Goal: Task Accomplishment & Management: Use online tool/utility

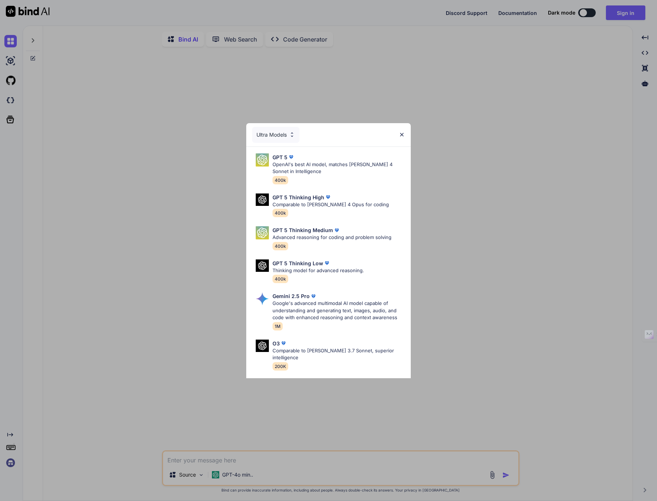
type textarea "x"
click at [291, 136] on img at bounding box center [292, 135] width 6 height 6
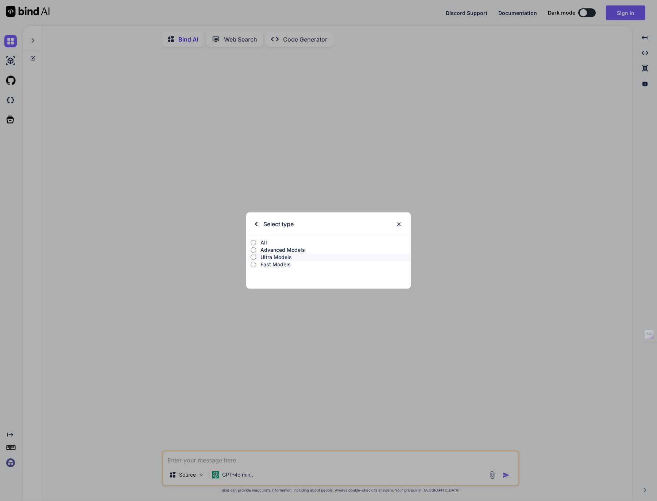
click at [256, 222] on img at bounding box center [256, 224] width 3 height 4
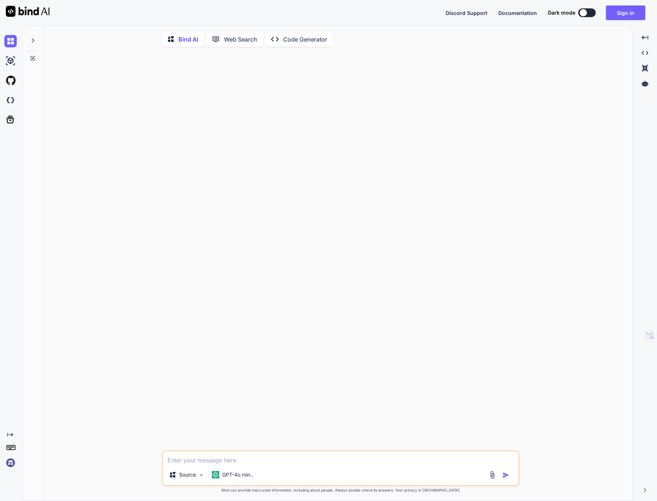
click at [10, 463] on img at bounding box center [10, 463] width 12 height 12
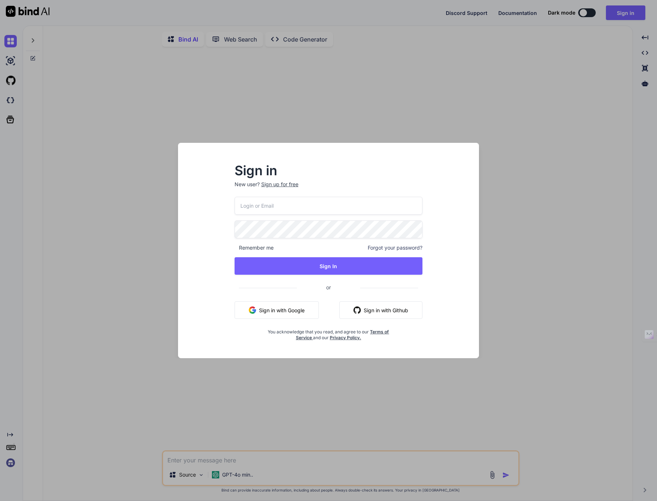
click at [281, 308] on button "Sign in with Google" at bounding box center [276, 309] width 84 height 17
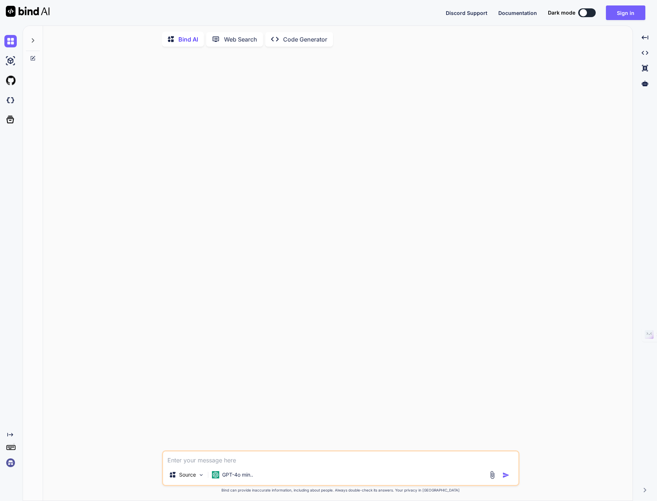
click at [13, 463] on img at bounding box center [10, 463] width 12 height 12
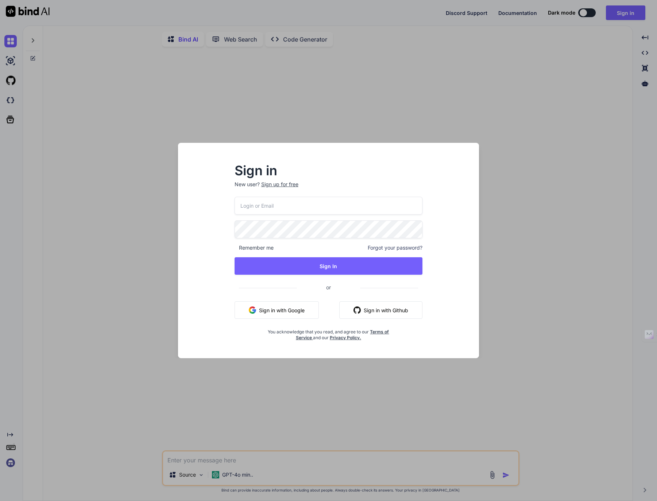
click at [13, 463] on div "Sign in New user? Sign up for free Remember me Forgot your password? Sign In or…" at bounding box center [328, 250] width 657 height 501
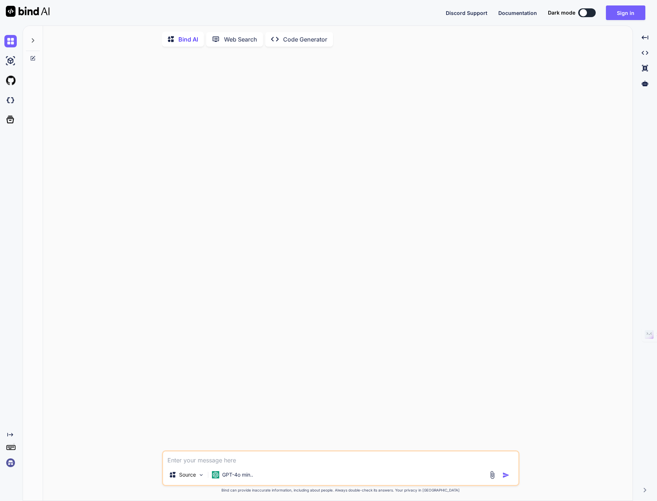
click at [13, 463] on img at bounding box center [10, 463] width 12 height 12
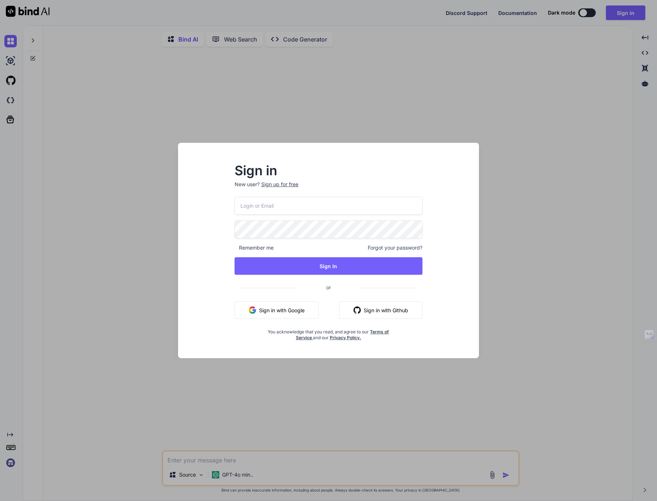
click at [406, 311] on button "Sign in with Github" at bounding box center [380, 309] width 83 height 17
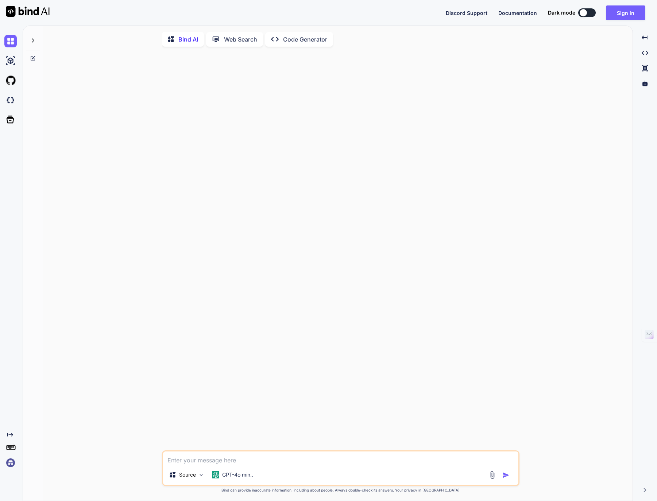
click at [8, 464] on img at bounding box center [10, 463] width 12 height 12
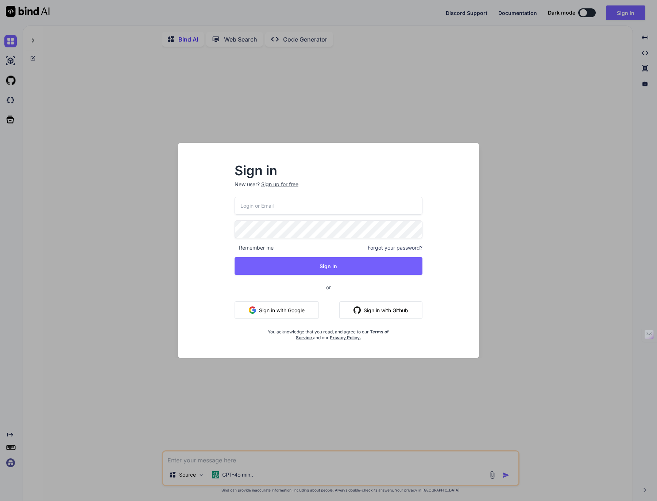
click at [270, 194] on p "New user? Sign up for free" at bounding box center [328, 189] width 188 height 16
click at [271, 200] on input "email" at bounding box center [328, 206] width 188 height 18
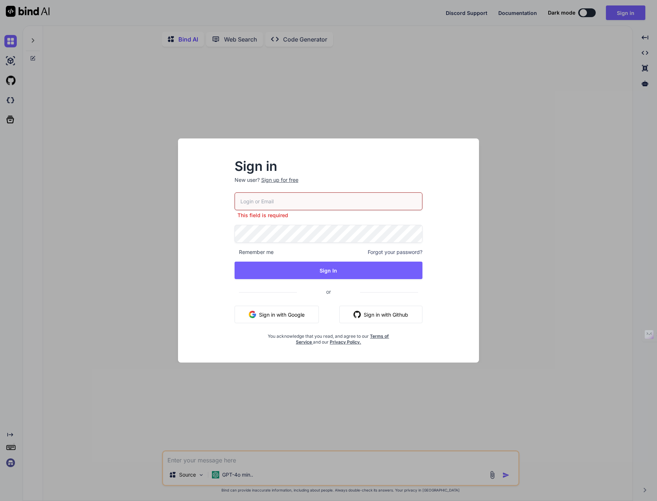
click at [272, 311] on button "Sign in with Google" at bounding box center [276, 314] width 84 height 17
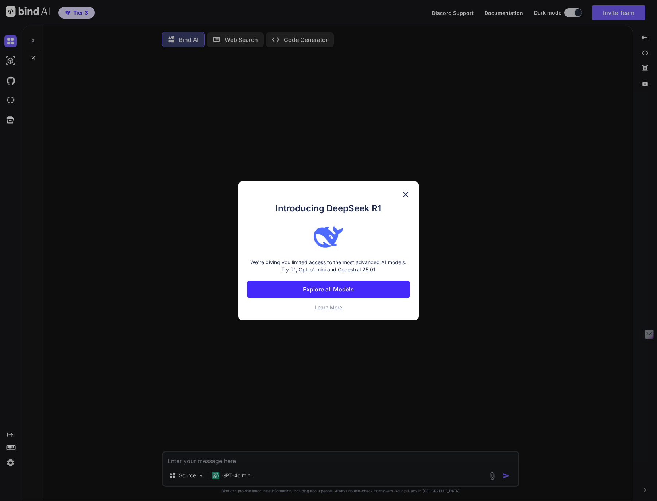
click at [335, 292] on p "Explore all Models" at bounding box center [328, 289] width 51 height 9
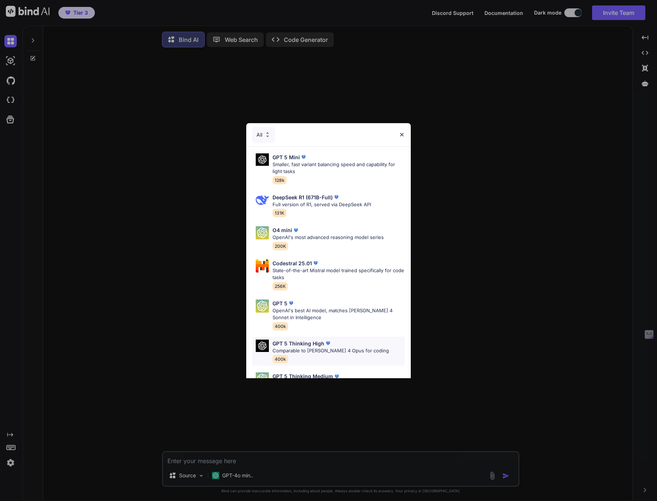
click at [295, 348] on p "Comparable to [PERSON_NAME] 4 Opus for coding" at bounding box center [330, 350] width 116 height 7
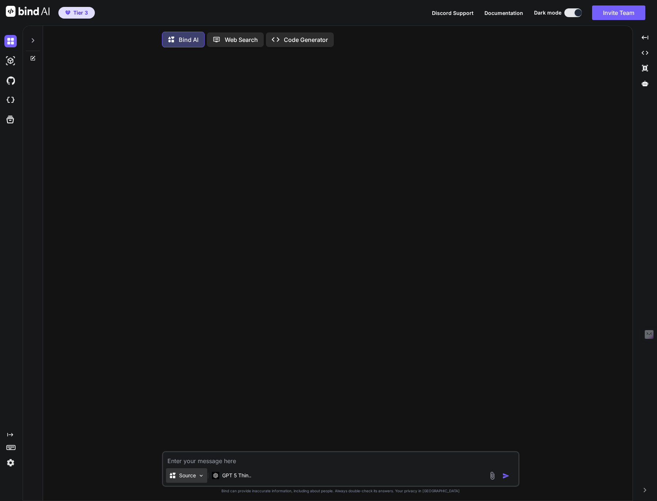
click at [177, 479] on div "Source" at bounding box center [182, 475] width 27 height 7
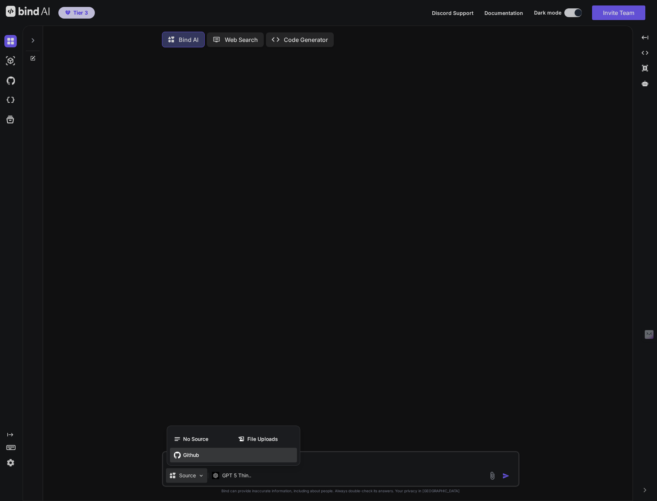
click at [186, 457] on span "Github" at bounding box center [191, 455] width 16 height 7
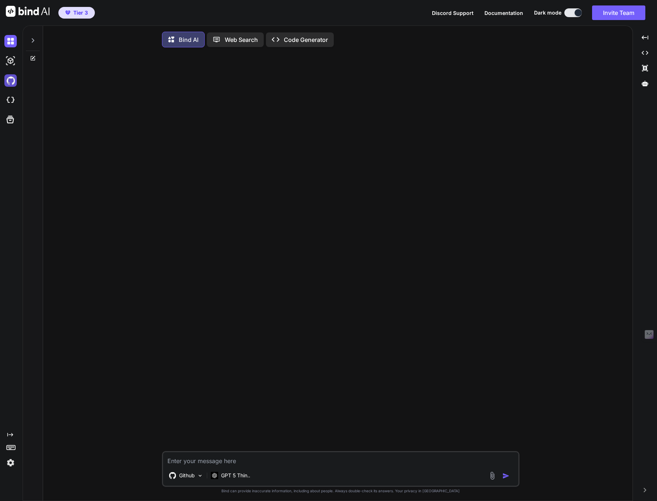
click at [11, 79] on img at bounding box center [10, 80] width 12 height 12
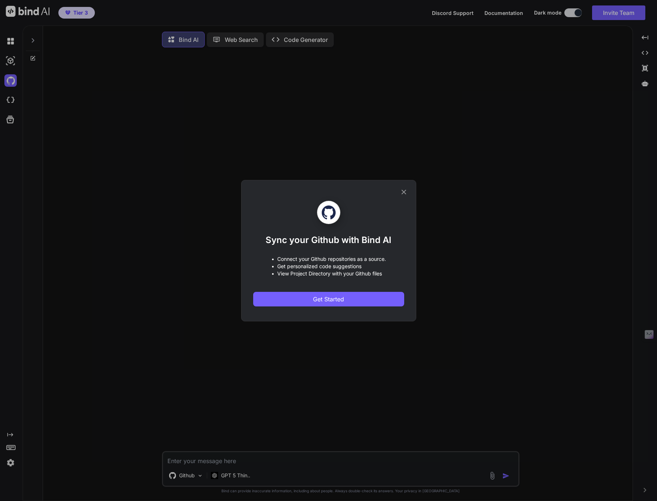
click at [588, 42] on div "Sync your Github with Bind AI • Connect your Github repositories as a source. •…" at bounding box center [328, 250] width 657 height 501
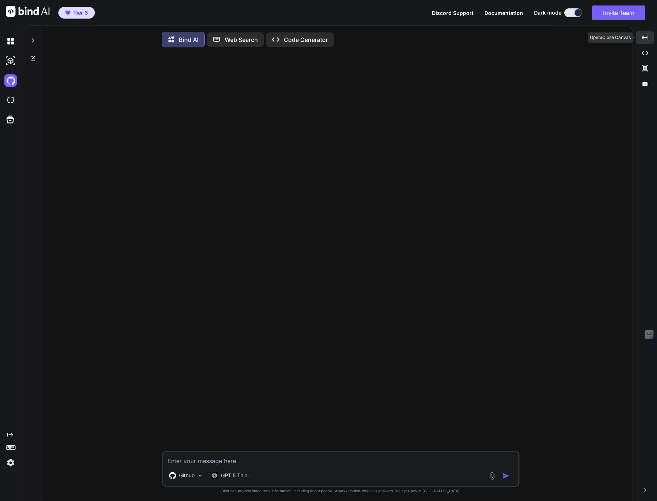
click at [642, 35] on icon "Created with Pixso." at bounding box center [644, 37] width 7 height 7
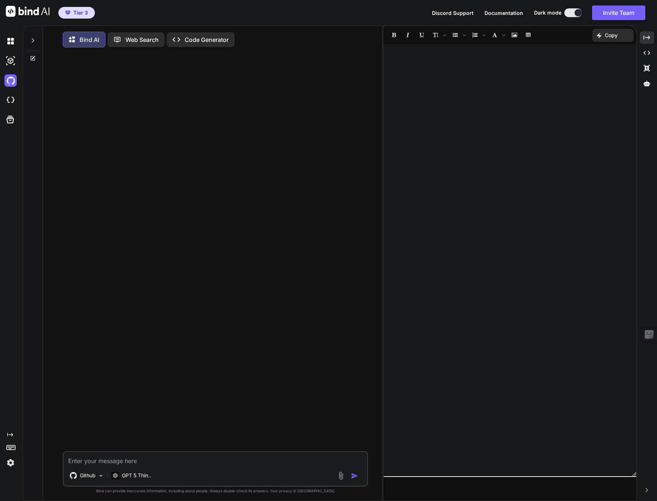
click at [13, 464] on img at bounding box center [10, 463] width 12 height 12
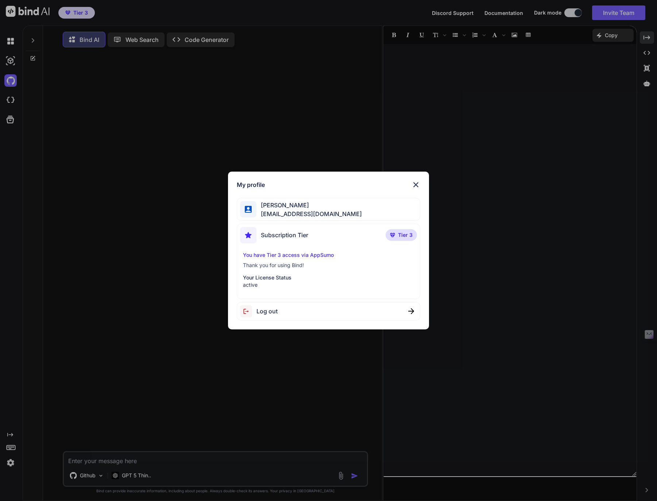
click at [262, 277] on p "Your License Status" at bounding box center [328, 277] width 171 height 7
click at [293, 234] on span "Subscription Tier" at bounding box center [284, 235] width 47 height 9
click at [400, 235] on span "Tier 3" at bounding box center [405, 234] width 15 height 7
click at [413, 186] on img at bounding box center [415, 184] width 9 height 9
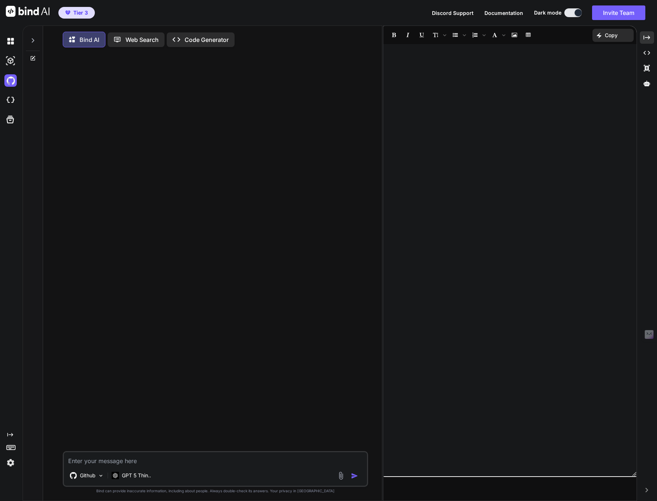
click at [139, 37] on p "Web Search" at bounding box center [141, 39] width 33 height 9
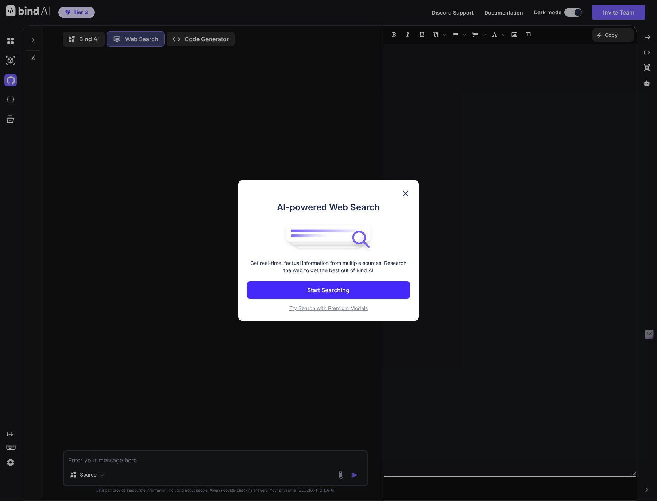
scroll to position [3, 0]
click at [302, 308] on span "Try Search with Premium Models" at bounding box center [328, 308] width 78 height 6
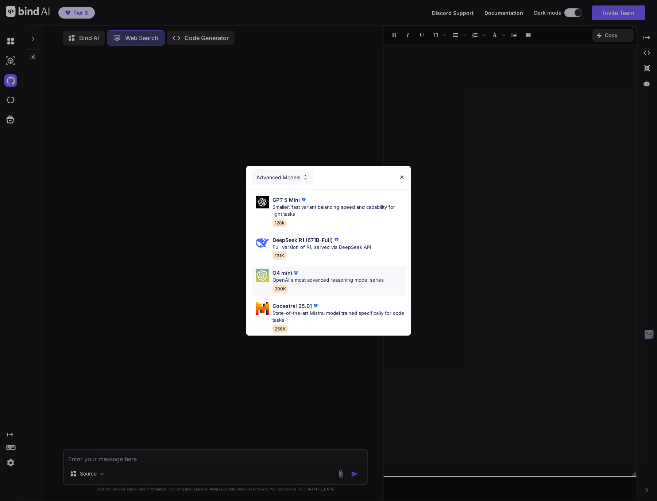
scroll to position [0, 0]
click at [320, 214] on p "Smaller, fast variant balancing speed and capability for light tasks" at bounding box center [338, 211] width 132 height 14
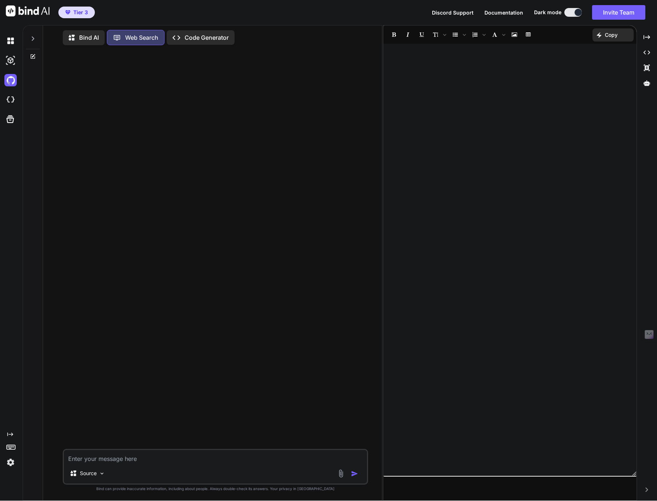
click at [202, 34] on p "Code Generator" at bounding box center [206, 37] width 44 height 9
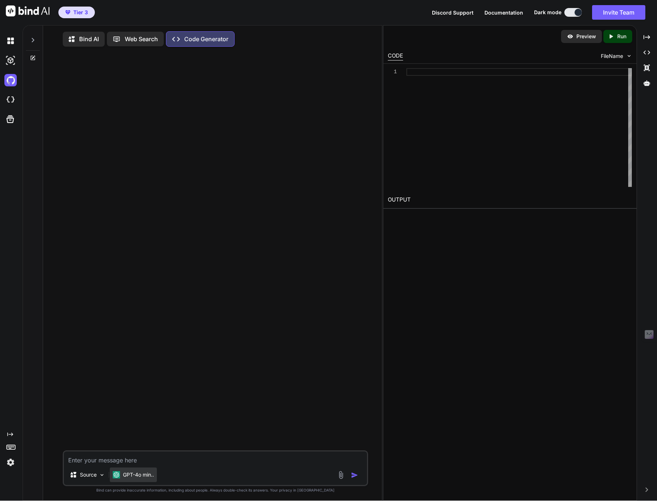
click at [147, 479] on p "GPT-4o min.." at bounding box center [138, 474] width 31 height 7
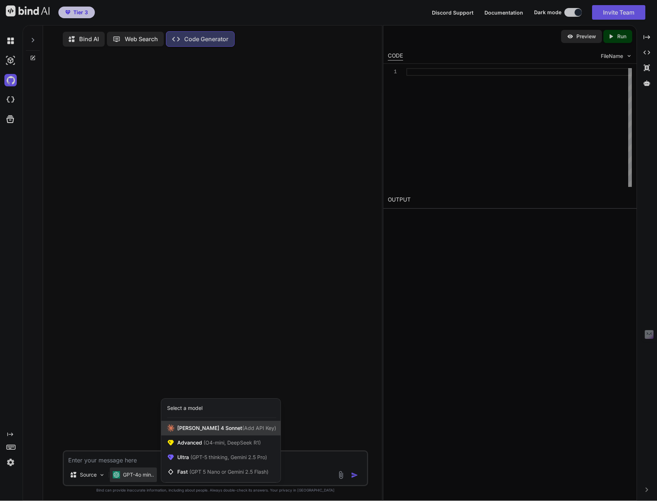
click at [242, 429] on span "(Add API Key)" at bounding box center [259, 428] width 34 height 6
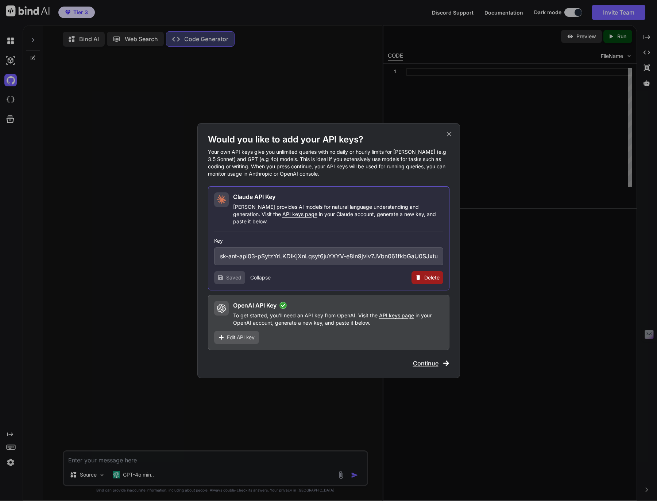
click at [238, 335] on span "Edit API key" at bounding box center [241, 337] width 28 height 7
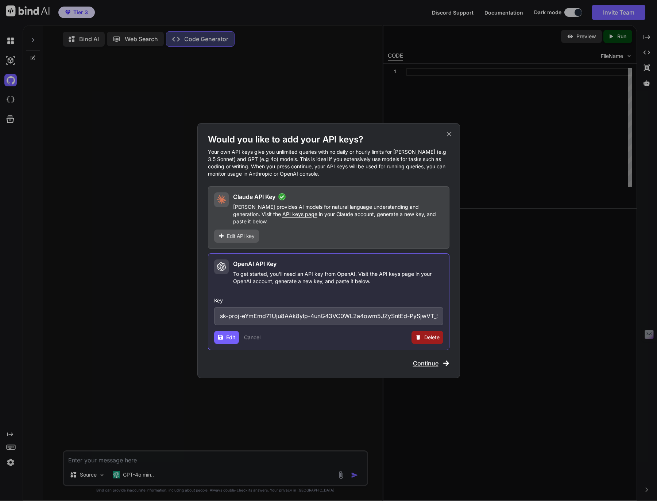
click at [242, 313] on input "sk-proj-eYmEmd71Uju8AAk8yIp-4unG43VC0WL2a4owm5JZySntEd-PySjwVT_Si0od-h0SVGnhQsr…" at bounding box center [328, 316] width 229 height 18
click at [341, 222] on div "Claude API Key Claude provides AI models for natural language understanding and…" at bounding box center [328, 217] width 241 height 63
click at [179, 223] on div "Would you like to add your API keys? Your own API keys give you unlimited queri…" at bounding box center [328, 250] width 657 height 501
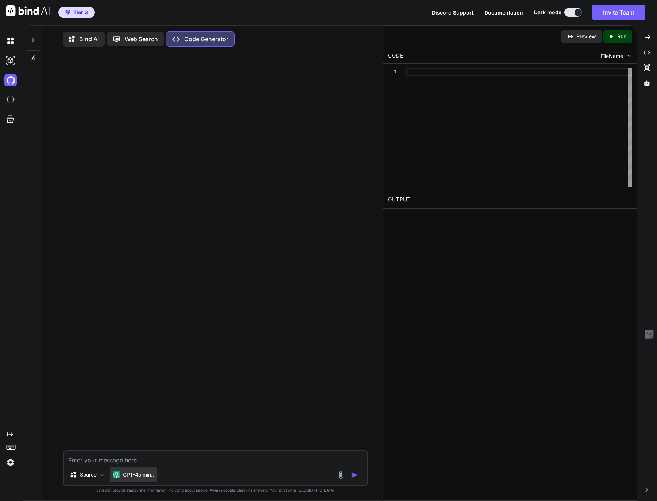
click at [127, 478] on p "GPT-4o min.." at bounding box center [138, 474] width 31 height 7
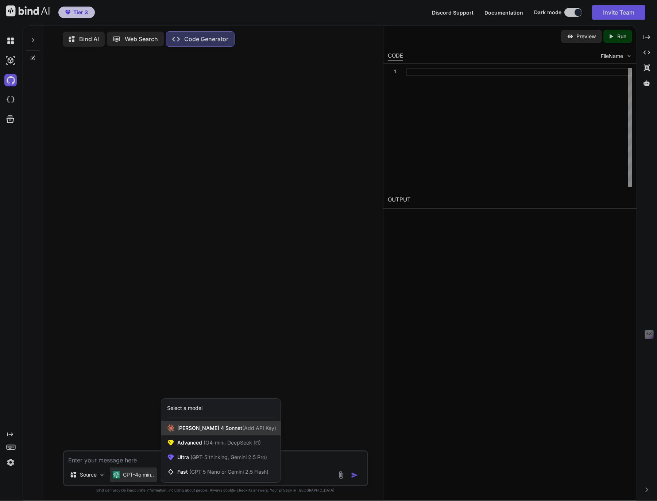
click at [242, 429] on span "(Add API Key)" at bounding box center [259, 428] width 34 height 6
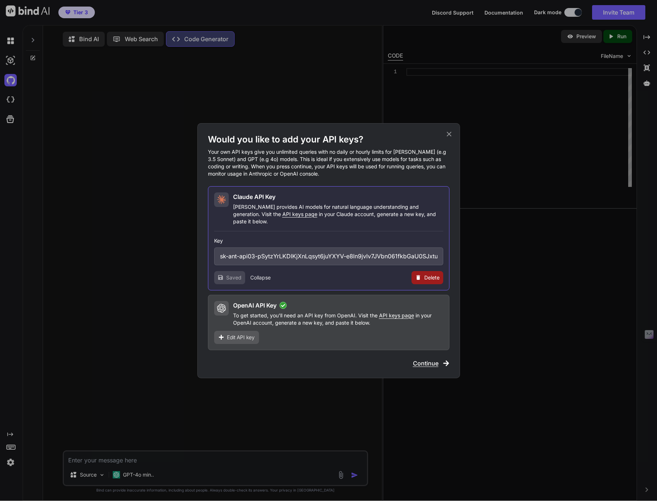
click at [423, 359] on span "Continue" at bounding box center [426, 363] width 26 height 9
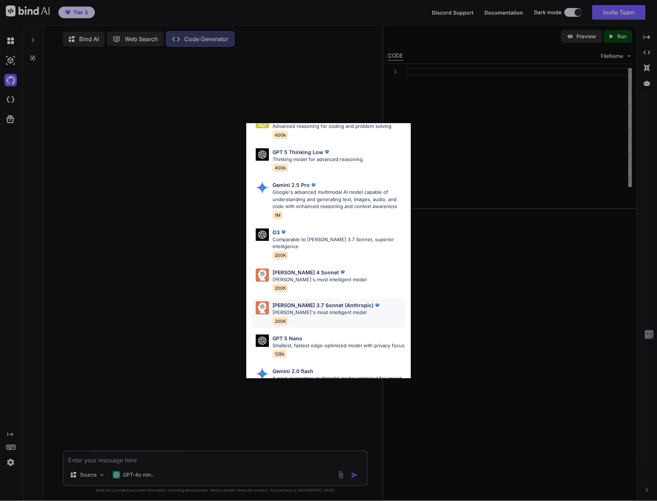
scroll to position [237, 0]
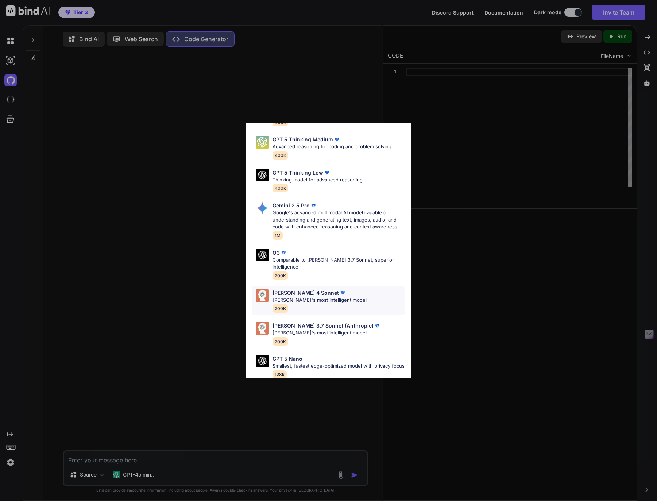
click at [299, 297] on p "[PERSON_NAME]'s most intelligent model" at bounding box center [319, 300] width 94 height 7
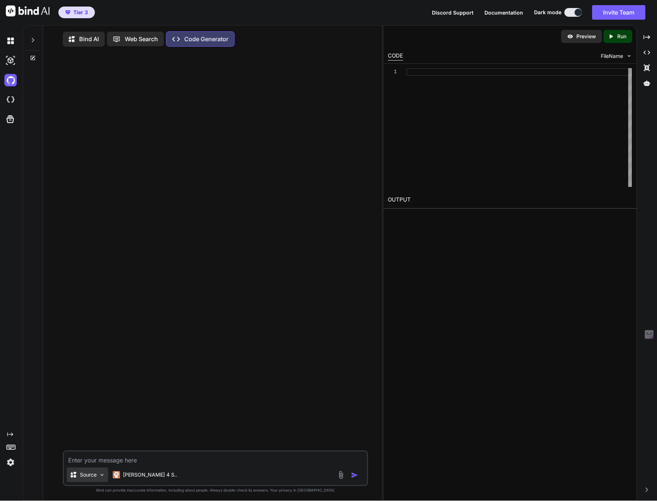
click at [92, 478] on p "Source" at bounding box center [88, 474] width 17 height 7
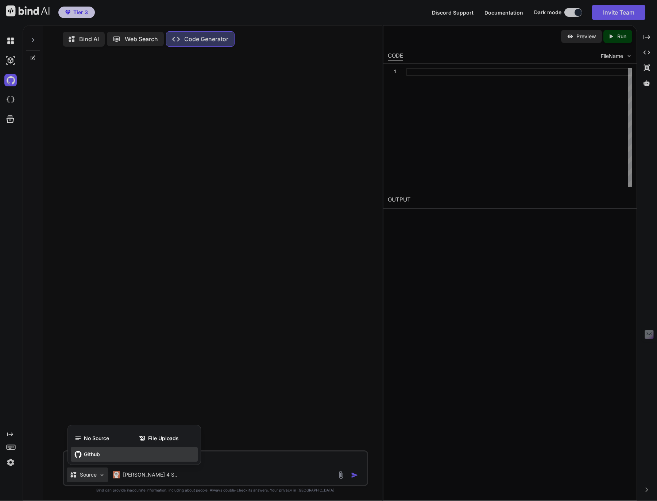
click at [87, 458] on span "Github" at bounding box center [92, 454] width 16 height 7
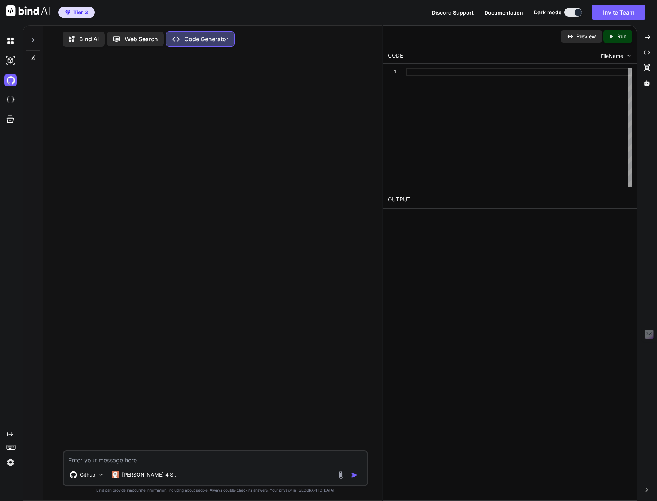
click at [87, 460] on textarea at bounding box center [215, 458] width 303 height 13
click at [9, 463] on img at bounding box center [10, 462] width 12 height 12
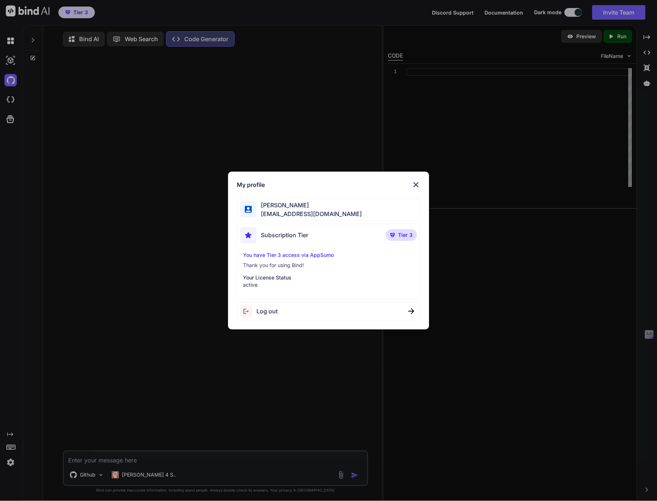
click at [9, 463] on div "My profile [PERSON_NAME][GEOGRAPHIC_DATA][EMAIL_ADDRESS][DOMAIN_NAME] Subscript…" at bounding box center [328, 250] width 657 height 501
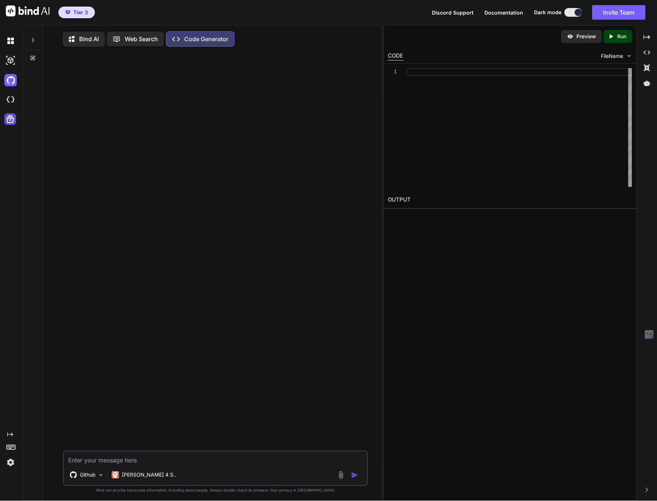
click at [11, 118] on icon at bounding box center [11, 120] width 8 height 8
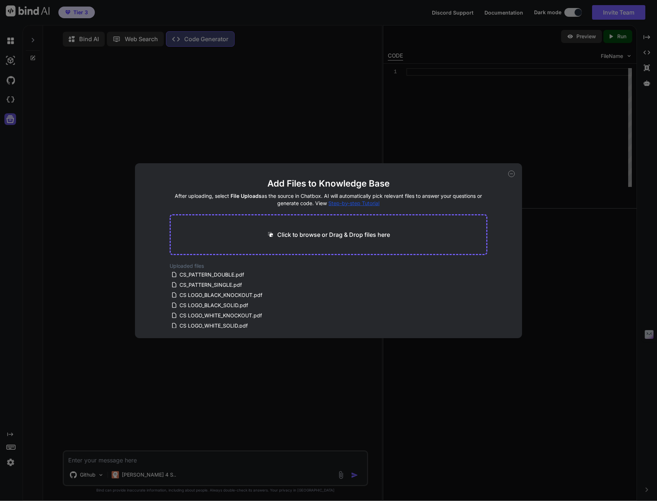
click at [11, 118] on div "Add Files to Knowledge Base After uploading, select File Uploads as the source …" at bounding box center [328, 250] width 657 height 501
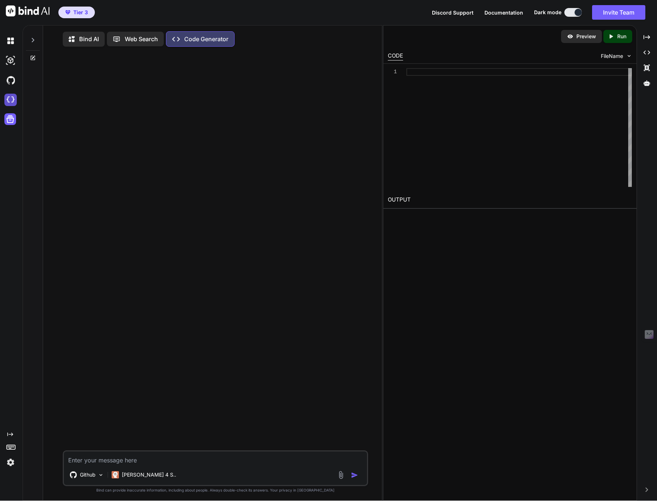
click at [14, 103] on img at bounding box center [10, 100] width 12 height 12
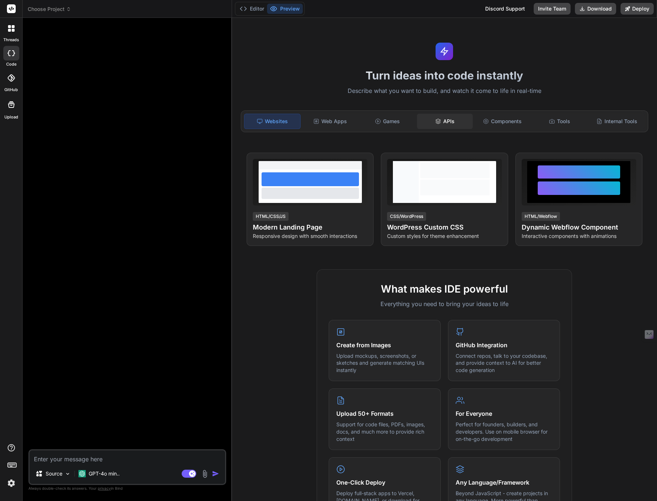
click at [449, 120] on div "APIs" at bounding box center [445, 121] width 56 height 15
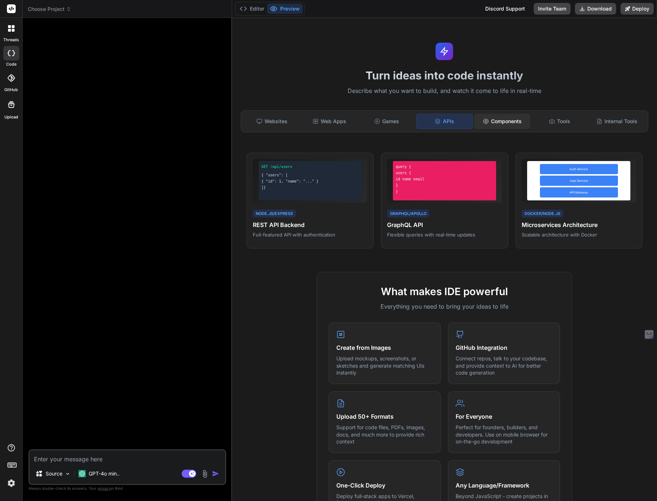
click at [490, 120] on div "Components" at bounding box center [502, 121] width 56 height 15
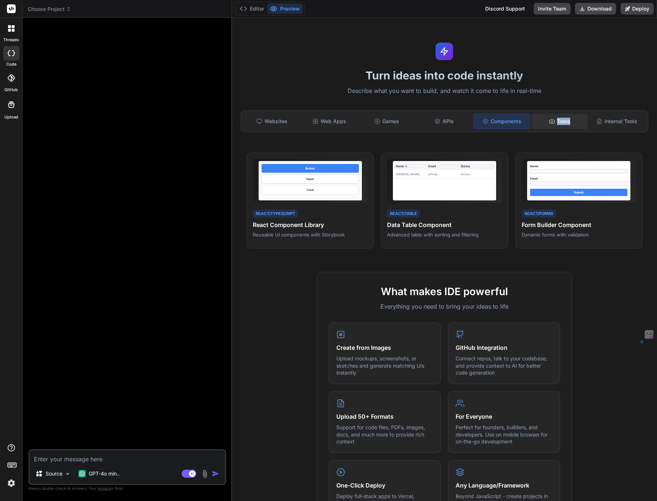
click at [569, 120] on div "Tools" at bounding box center [559, 121] width 56 height 15
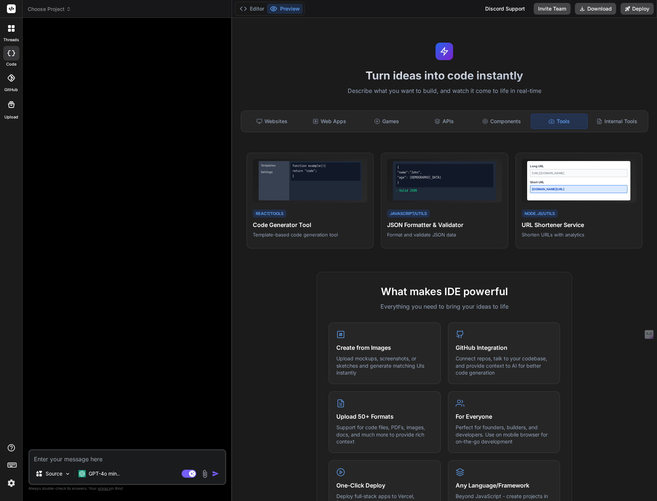
click at [561, 136] on div "Turn ideas into code instantly Describe what you want to build, and watch it co…" at bounding box center [444, 259] width 425 height 483
click at [319, 206] on div "Templates Settings function example() { return "code"; } React/Tools Code Gener…" at bounding box center [309, 200] width 127 height 96
click at [350, 163] on span "View Prompt" at bounding box center [350, 163] width 27 height 7
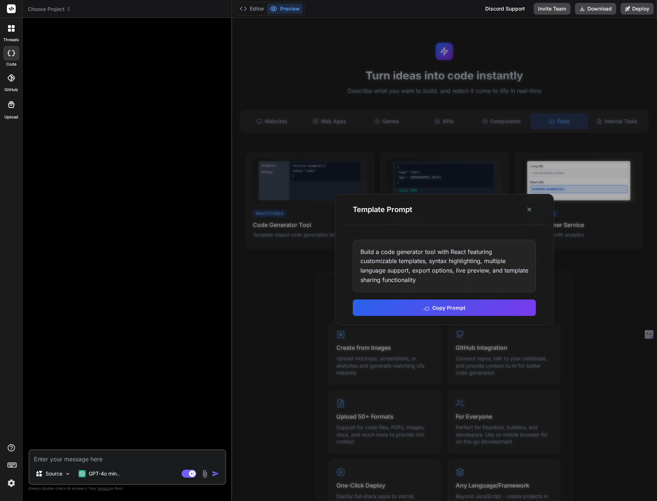
click at [350, 163] on div at bounding box center [444, 259] width 425 height 483
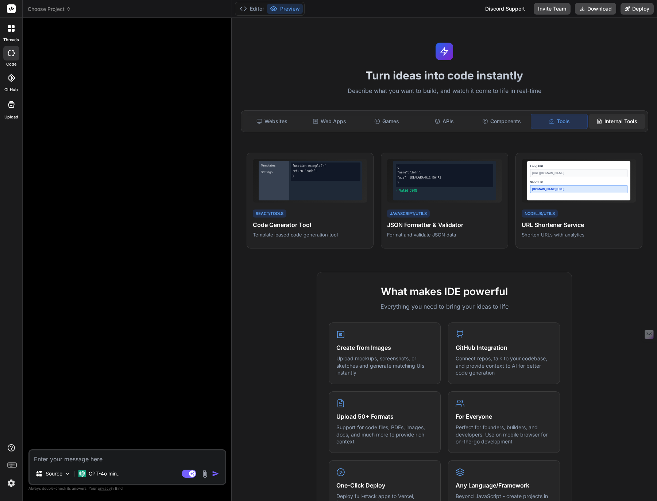
click at [609, 124] on div "Internal Tools" at bounding box center [617, 121] width 56 height 15
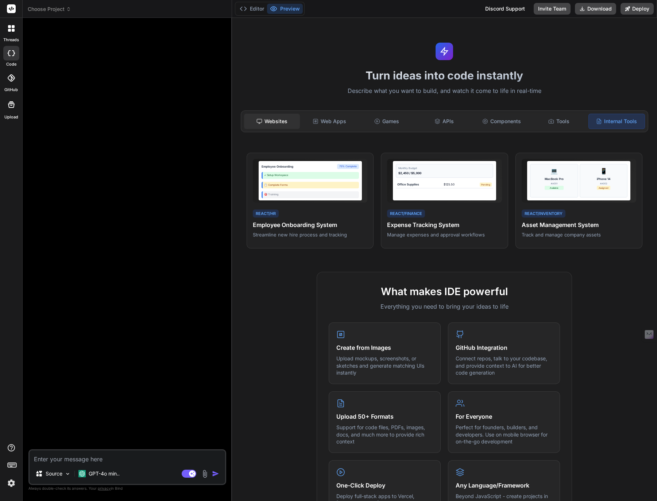
click at [271, 121] on div "Websites" at bounding box center [272, 121] width 56 height 15
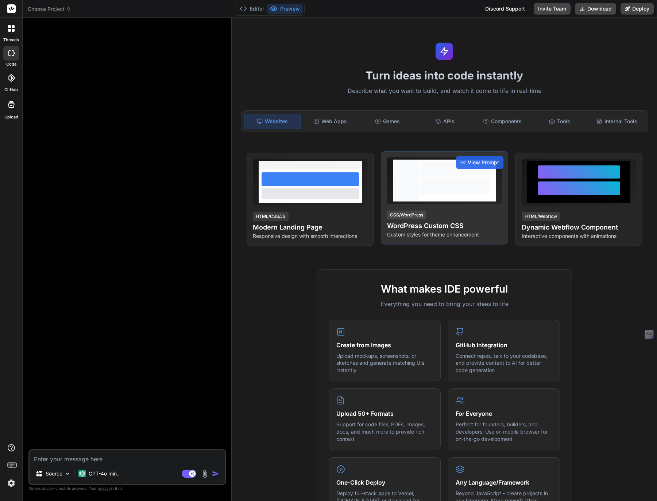
click at [394, 191] on div at bounding box center [406, 181] width 26 height 42
click at [500, 157] on div "View Prompt" at bounding box center [479, 162] width 47 height 13
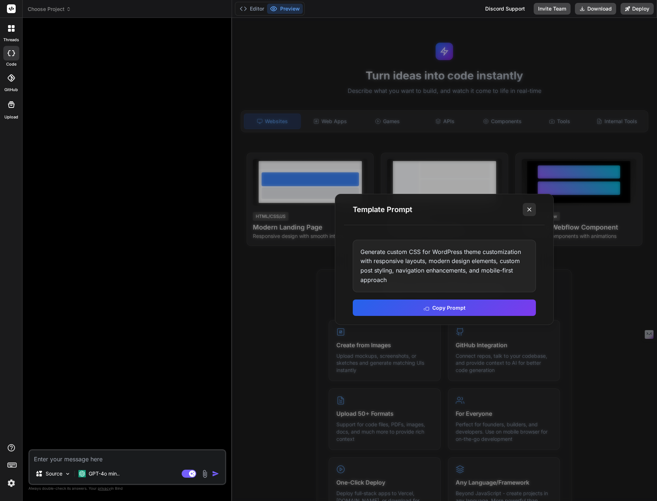
click at [531, 209] on icon at bounding box center [528, 209] width 7 height 7
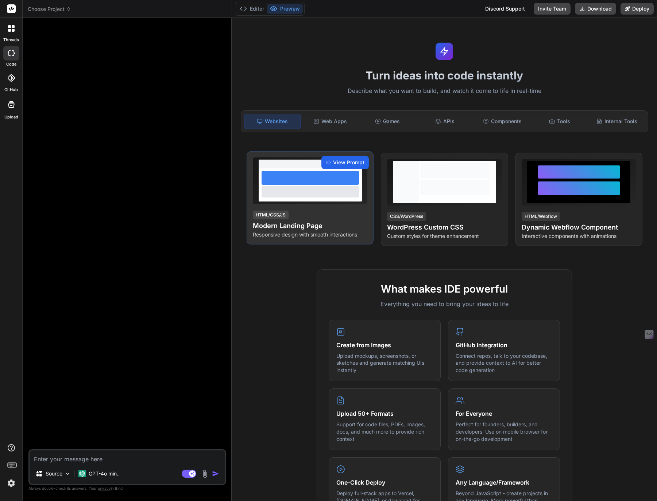
click at [342, 164] on span "View Prompt" at bounding box center [348, 162] width 31 height 7
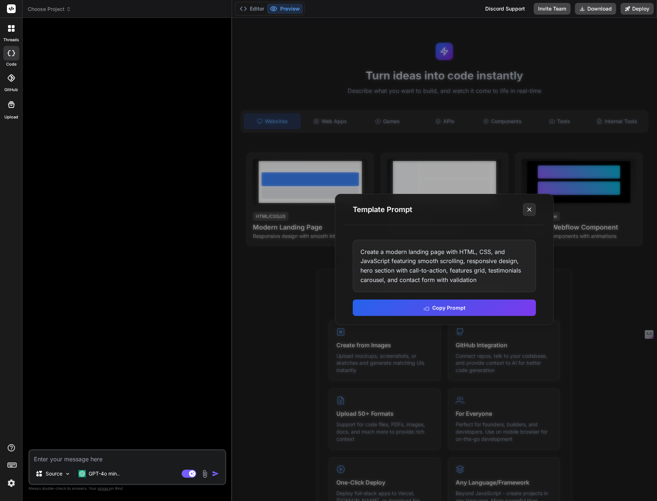
click at [525, 210] on icon at bounding box center [528, 209] width 7 height 7
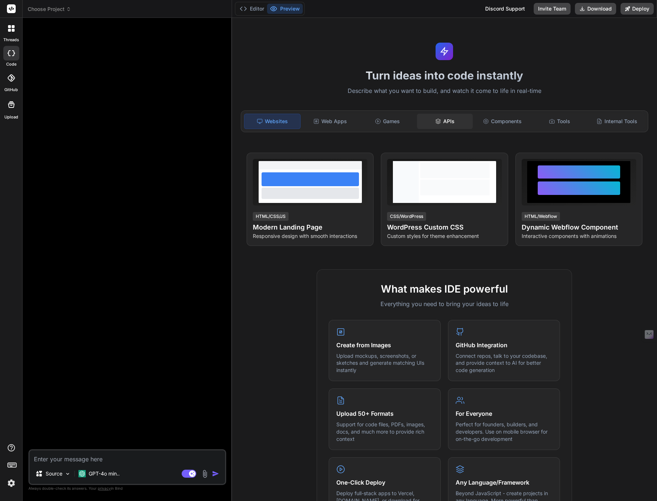
click at [439, 125] on div "APIs" at bounding box center [445, 121] width 56 height 15
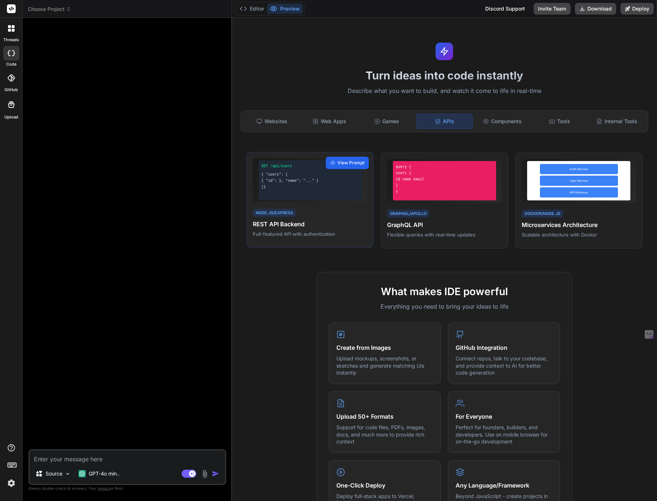
click at [350, 161] on span "View Prompt" at bounding box center [350, 163] width 27 height 7
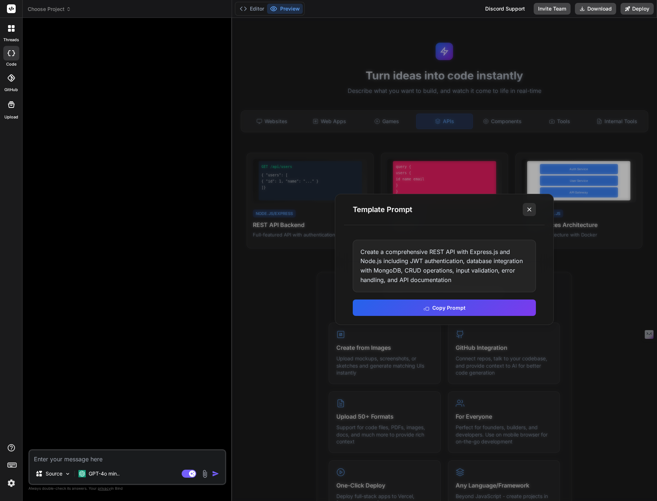
click at [528, 208] on icon at bounding box center [528, 209] width 7 height 7
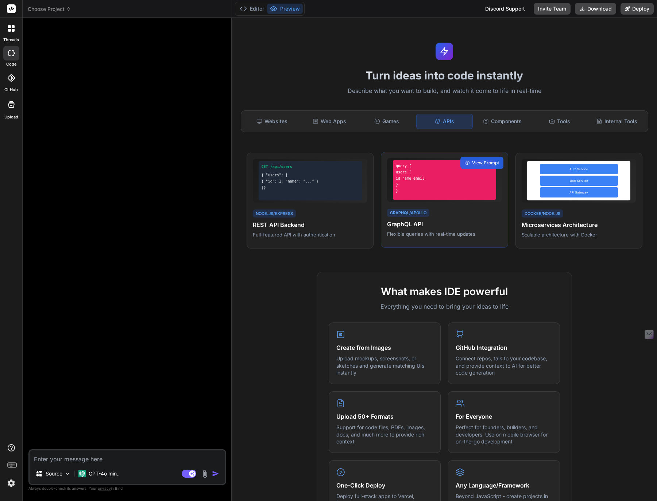
click at [472, 196] on div "query { users { id name email } }" at bounding box center [444, 179] width 103 height 39
click at [483, 162] on span "View Prompt" at bounding box center [485, 163] width 27 height 7
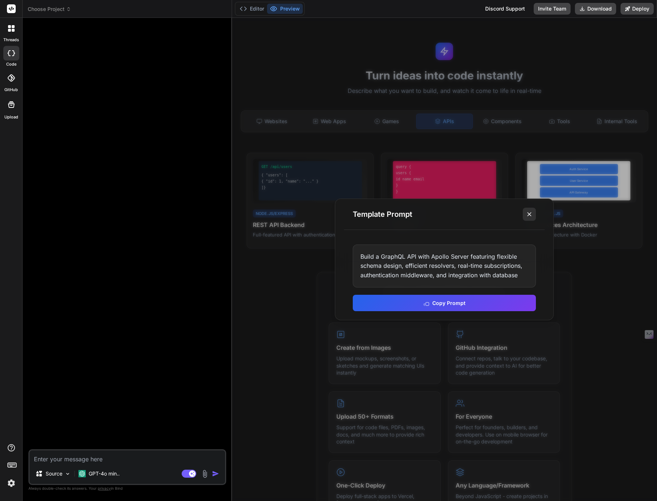
click at [529, 215] on icon at bounding box center [528, 214] width 7 height 7
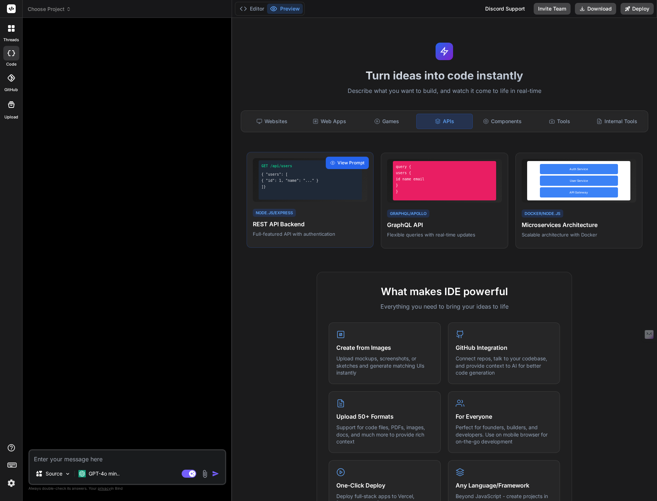
click at [340, 161] on span "View Prompt" at bounding box center [350, 163] width 27 height 7
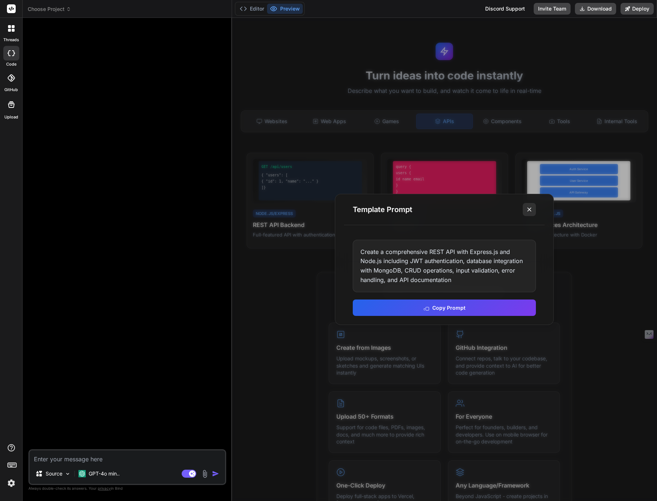
click at [534, 206] on button at bounding box center [528, 209] width 13 height 13
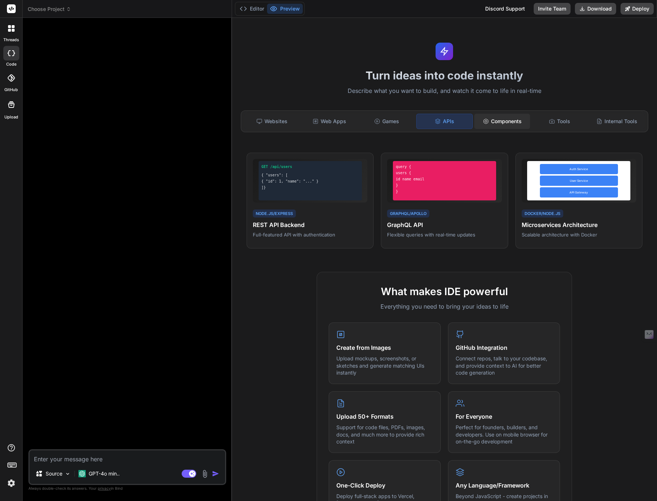
click at [507, 122] on div "Components" at bounding box center [502, 121] width 56 height 15
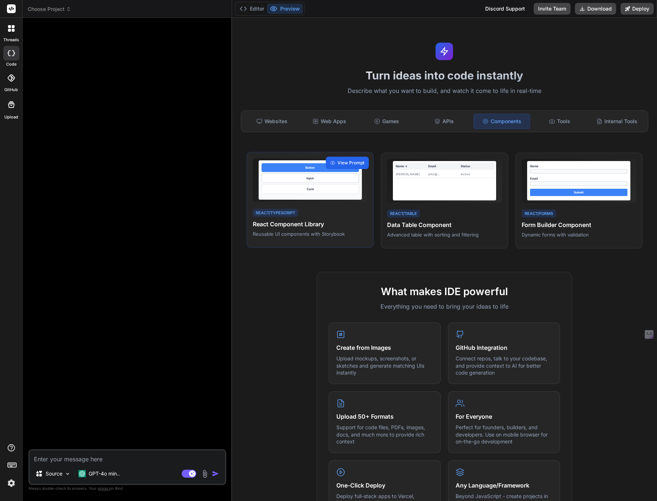
click at [350, 159] on div "View Prompt" at bounding box center [347, 163] width 43 height 12
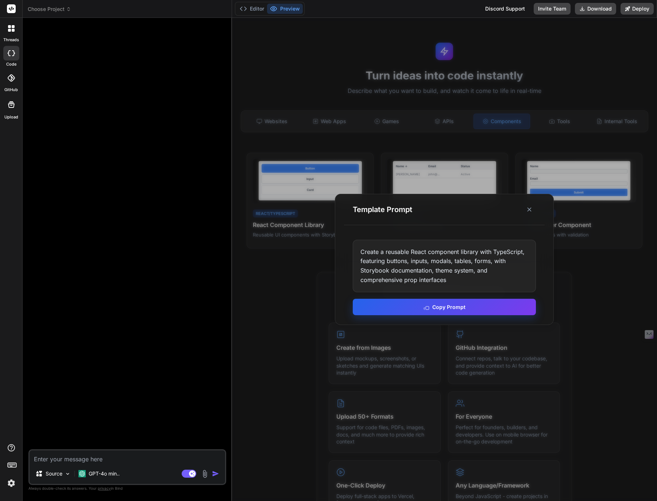
click at [443, 310] on button "Copy Prompt" at bounding box center [444, 307] width 183 height 16
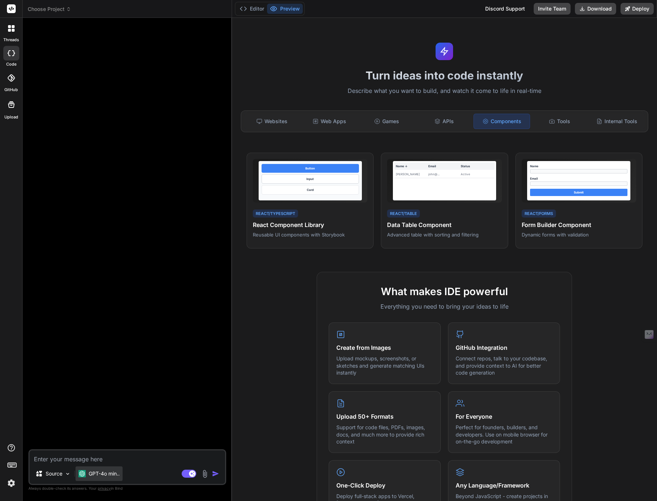
click at [102, 476] on p "GPT-4o min.." at bounding box center [104, 473] width 31 height 7
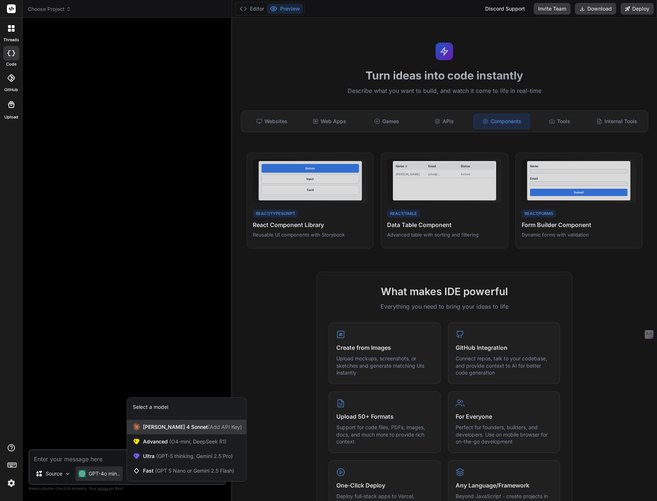
click at [158, 429] on span "[PERSON_NAME] 4 Sonnet (Add API Key)" at bounding box center [192, 427] width 99 height 7
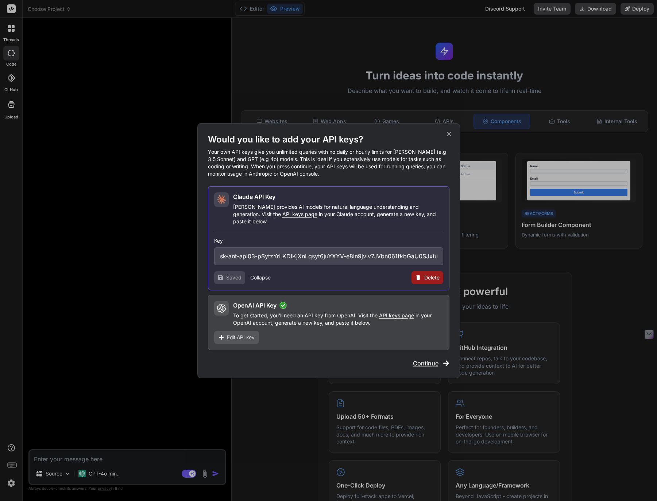
click at [432, 359] on span "Continue" at bounding box center [426, 363] width 26 height 9
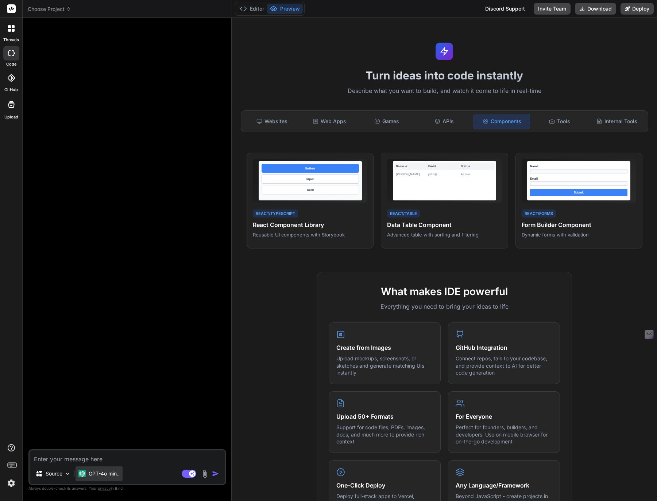
click at [87, 472] on div "GPT-4o min.." at bounding box center [98, 473] width 41 height 7
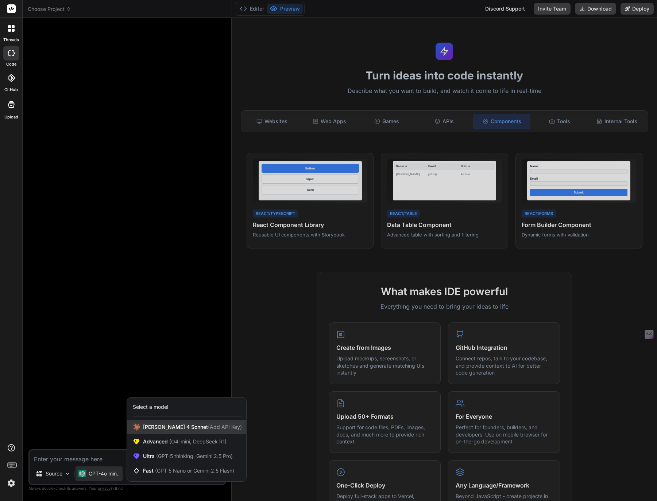
click at [161, 431] on span "[PERSON_NAME] 4 Sonnet (Add API Key)" at bounding box center [192, 427] width 99 height 7
type textarea "x"
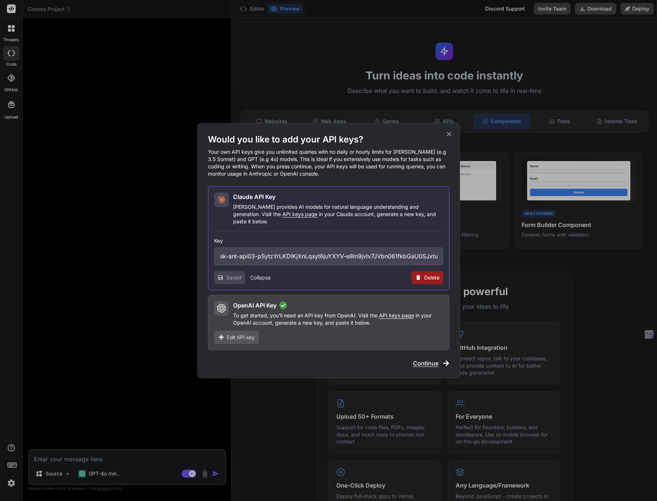
click at [282, 217] on span "API keys page" at bounding box center [299, 214] width 35 height 6
click at [431, 359] on span "Continue" at bounding box center [426, 363] width 26 height 9
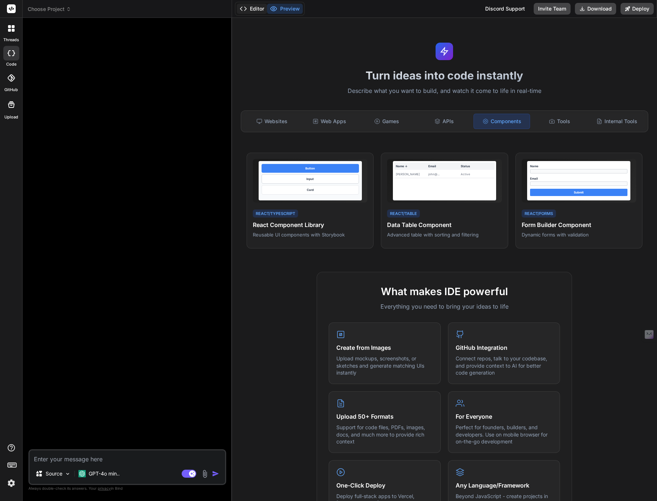
click at [243, 12] on icon at bounding box center [243, 8] width 7 height 7
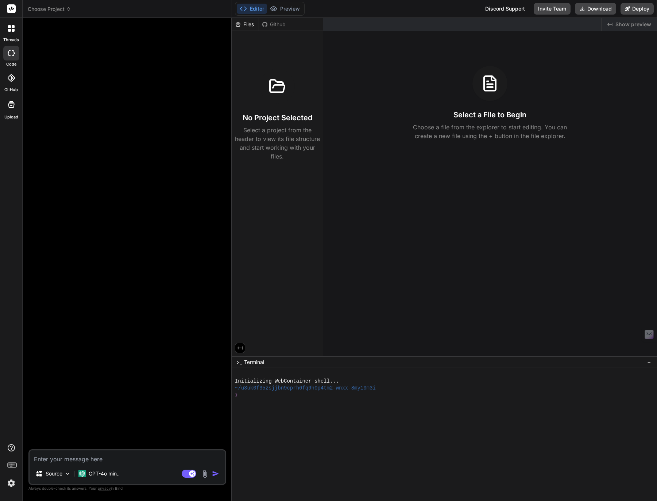
click at [261, 83] on div at bounding box center [277, 86] width 35 height 35
click at [275, 24] on div "Github" at bounding box center [274, 24] width 30 height 7
click at [246, 24] on div "Files" at bounding box center [245, 24] width 27 height 7
click at [290, 26] on div "Files Github" at bounding box center [277, 24] width 91 height 13
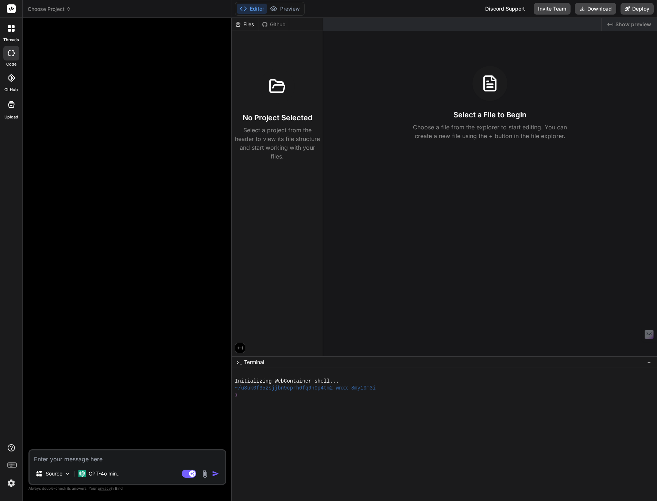
click at [255, 9] on button "Editor" at bounding box center [252, 9] width 30 height 10
click at [632, 24] on span "Show preview" at bounding box center [633, 24] width 36 height 7
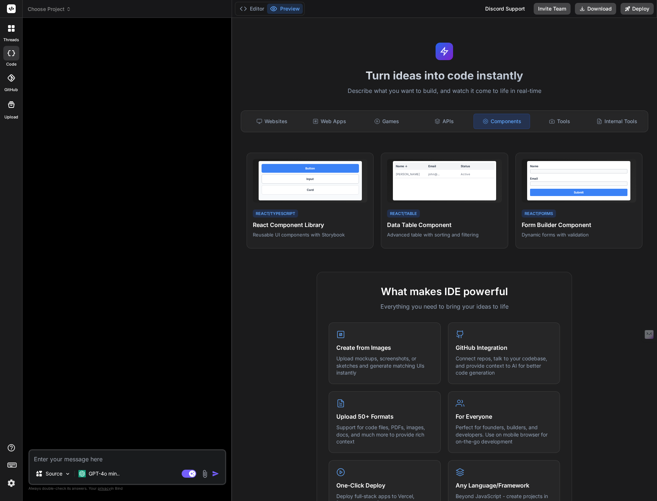
click at [631, 24] on div "Turn ideas into code instantly Describe what you want to build, and watch it co…" at bounding box center [444, 259] width 425 height 483
click at [509, 8] on div "Discord Support" at bounding box center [504, 9] width 48 height 12
click at [204, 414] on div at bounding box center [128, 237] width 196 height 426
click at [13, 483] on img at bounding box center [11, 483] width 12 height 12
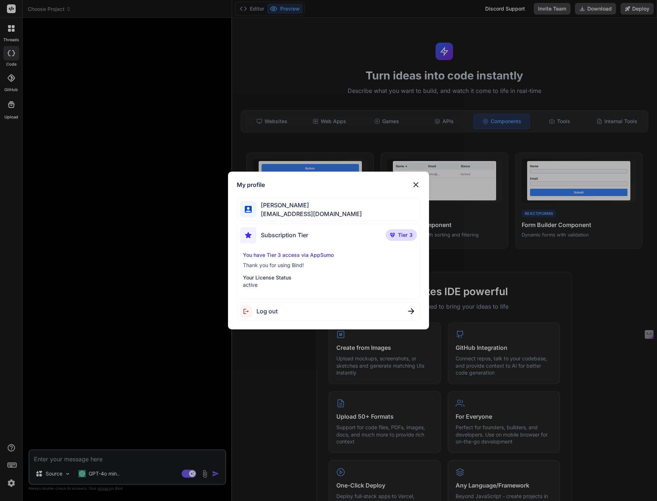
click at [189, 239] on div "My profile [PERSON_NAME][GEOGRAPHIC_DATA][EMAIL_ADDRESS][DOMAIN_NAME] Subscript…" at bounding box center [328, 250] width 657 height 501
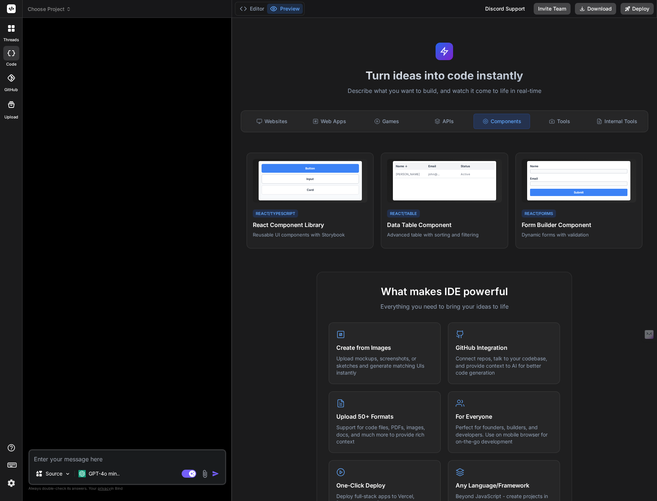
click at [12, 81] on icon at bounding box center [11, 77] width 7 height 7
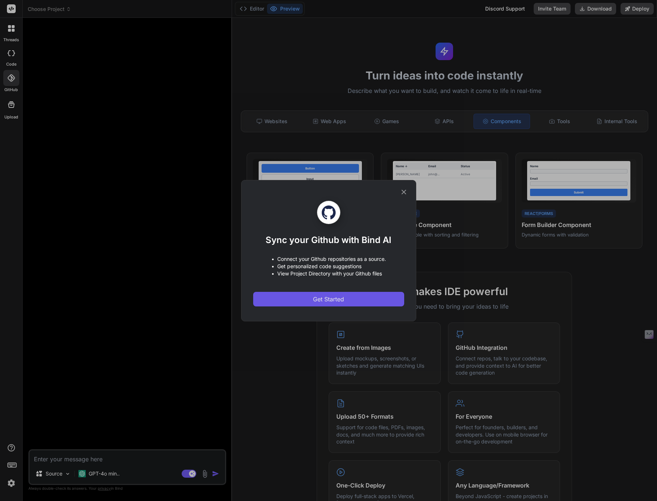
click at [333, 295] on span "Get Started" at bounding box center [328, 299] width 31 height 9
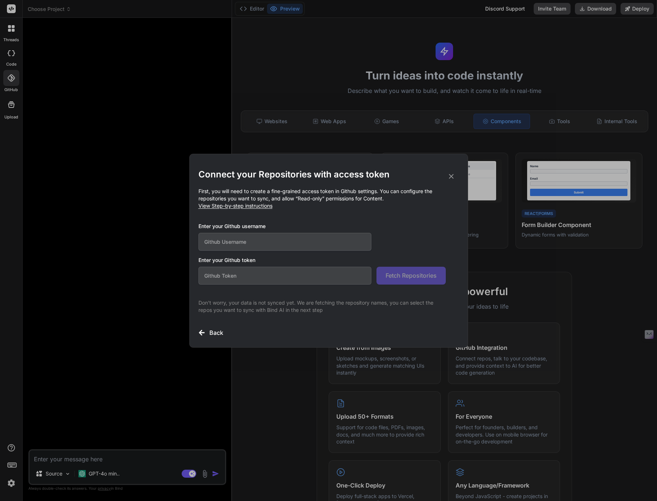
click at [233, 246] on input "text" at bounding box center [284, 242] width 173 height 18
click at [243, 206] on span "View Step-by-step instructions" at bounding box center [235, 206] width 74 height 6
click at [245, 279] on input "text" at bounding box center [284, 276] width 173 height 18
paste input "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"
type input "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"
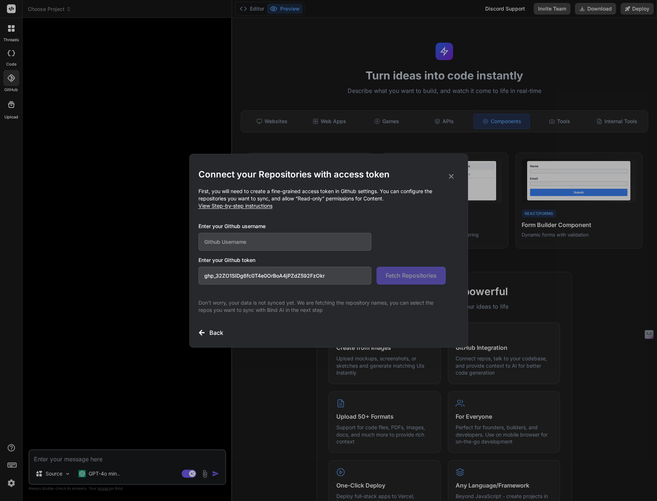
click at [255, 245] on input "text" at bounding box center [284, 242] width 173 height 18
type input "ridgelawrence"
click at [415, 278] on span "Fetch Repositories" at bounding box center [410, 275] width 51 height 9
click at [156, 265] on div "Connect your Repositories with access token First, you will need to create a fi…" at bounding box center [328, 250] width 657 height 501
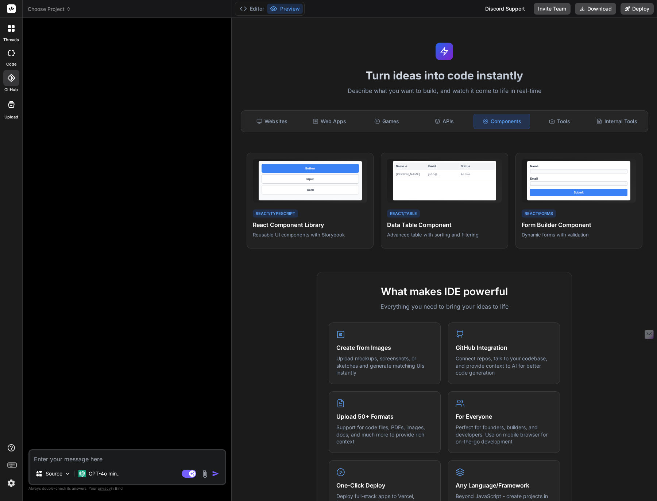
click at [63, 293] on div at bounding box center [128, 237] width 196 height 426
click at [260, 8] on button "Editor" at bounding box center [252, 9] width 30 height 10
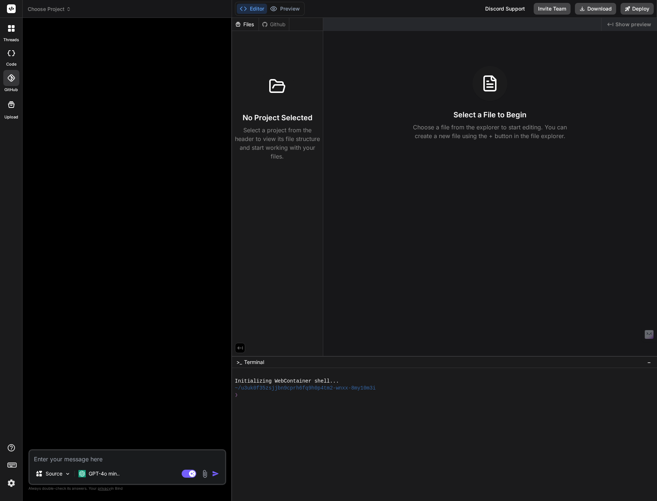
click at [131, 41] on div at bounding box center [128, 237] width 196 height 426
click at [8, 31] on icon at bounding box center [9, 30] width 3 height 3
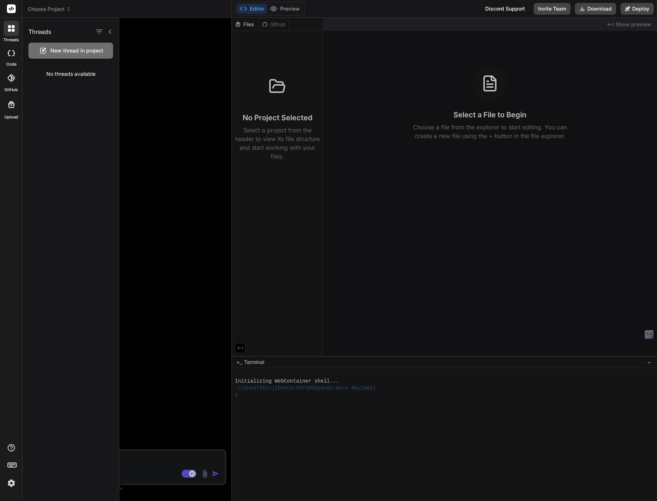
click at [14, 55] on icon at bounding box center [11, 53] width 7 height 6
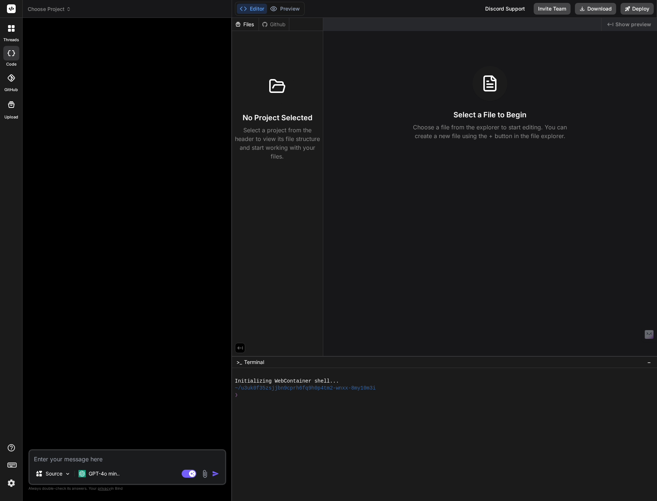
click at [13, 76] on icon at bounding box center [10, 77] width 7 height 7
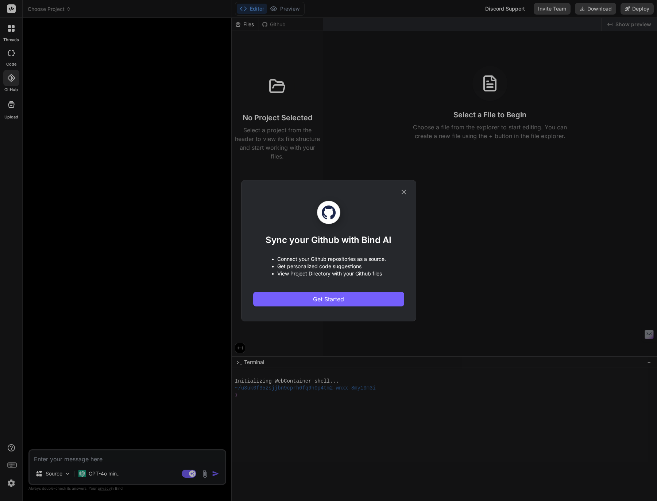
click at [11, 101] on div "Sync your Github with Bind AI • Connect your Github repositories as a source. •…" at bounding box center [328, 250] width 657 height 501
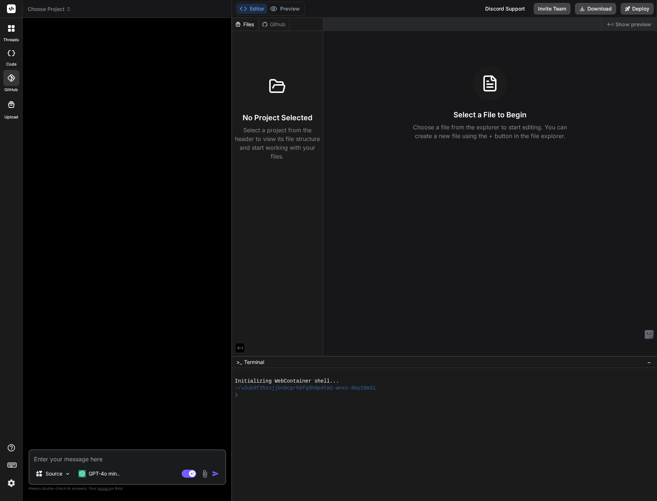
click at [11, 107] on icon at bounding box center [11, 104] width 7 height 7
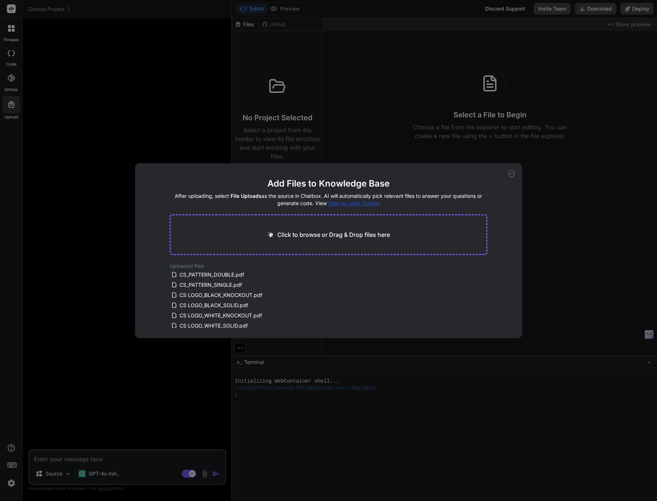
click at [11, 107] on div "Add Files to Knowledge Base After uploading, select File Uploads as the source …" at bounding box center [328, 250] width 657 height 501
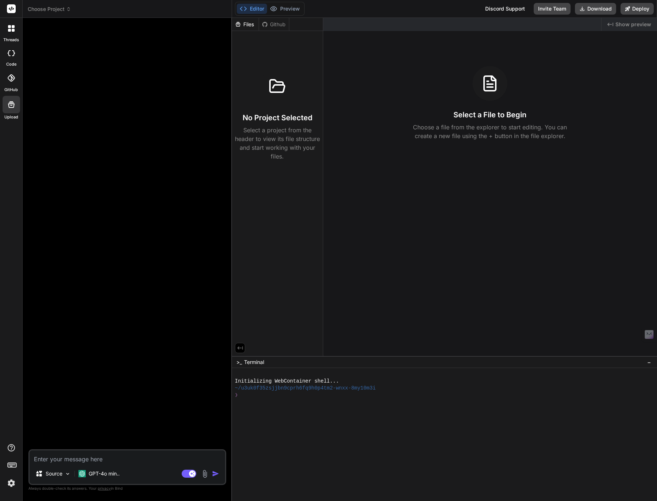
click at [12, 485] on img at bounding box center [11, 483] width 12 height 12
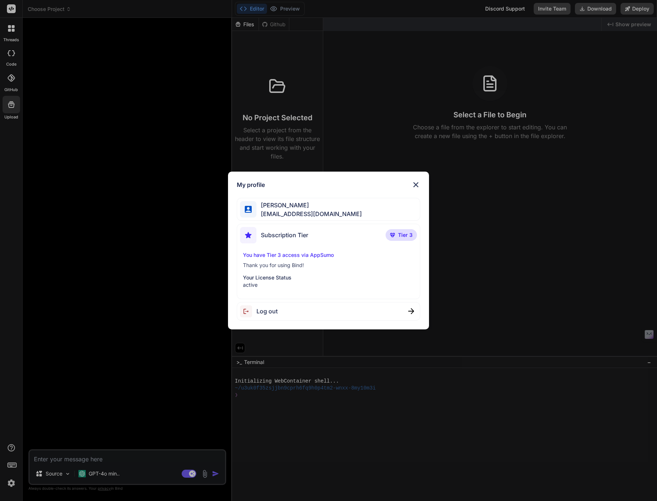
click at [12, 486] on div "My profile [PERSON_NAME][GEOGRAPHIC_DATA][EMAIL_ADDRESS][DOMAIN_NAME] Subscript…" at bounding box center [328, 250] width 657 height 501
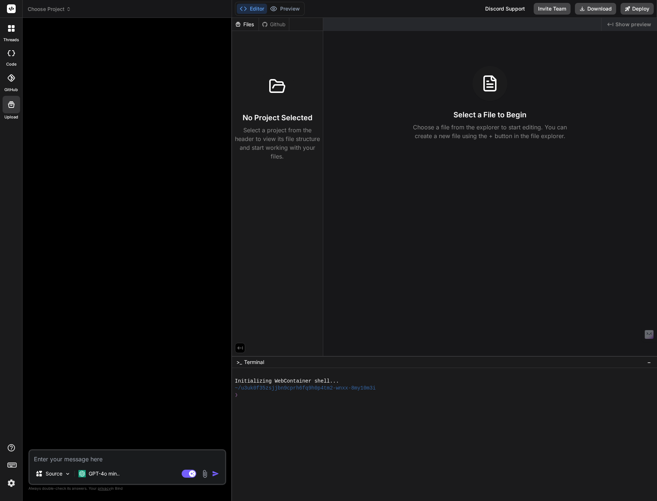
click at [4, 35] on div at bounding box center [11, 28] width 15 height 15
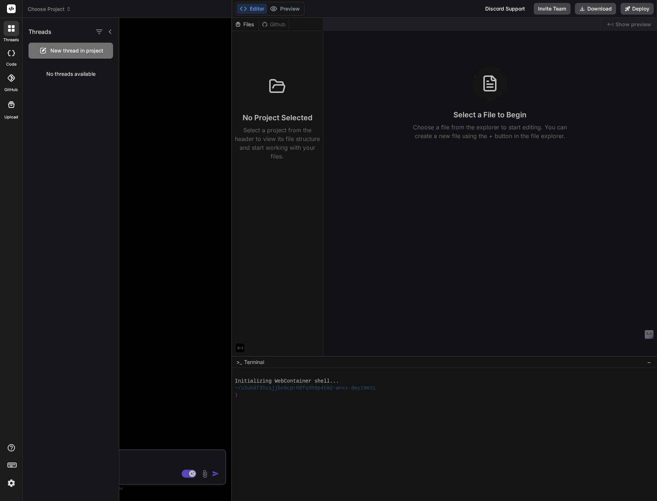
click at [65, 52] on span "New thread in project" at bounding box center [76, 50] width 53 height 7
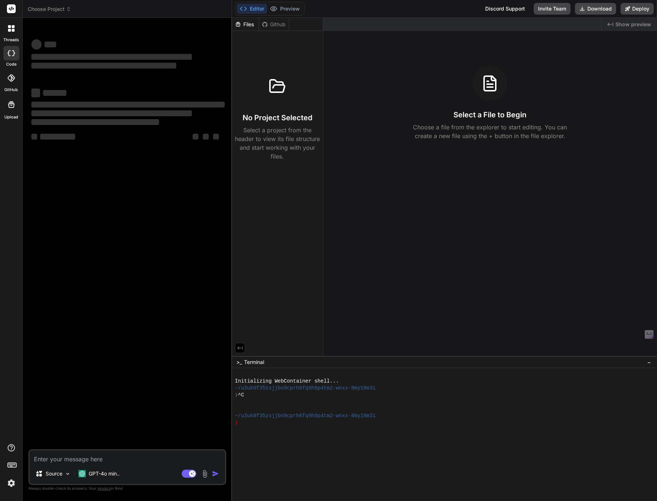
type textarea "x"
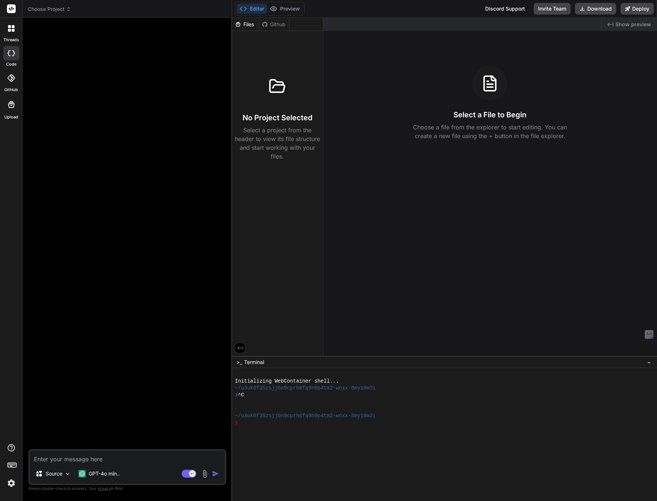
click at [62, 8] on span "Choose Project" at bounding box center [49, 8] width 43 height 7
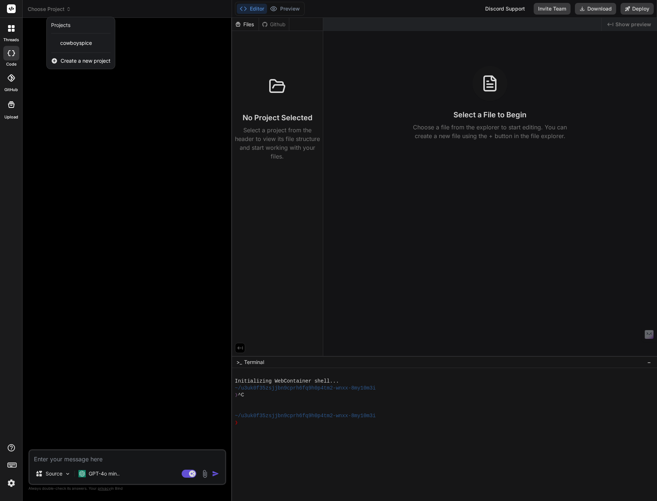
click at [69, 61] on span "Create a new project" at bounding box center [86, 60] width 50 height 7
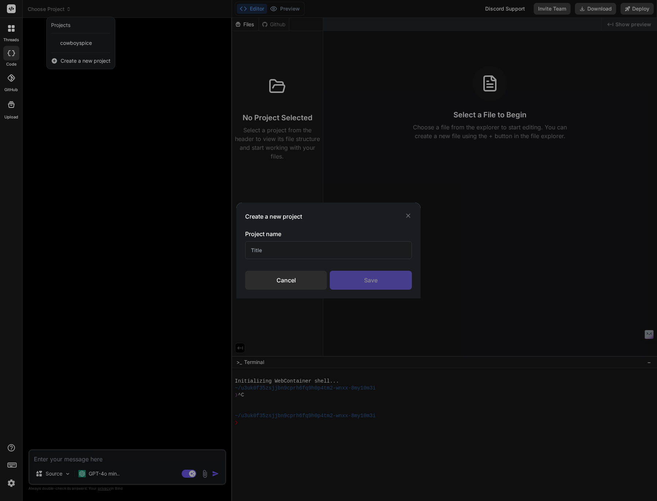
click at [288, 253] on input "text" at bounding box center [328, 250] width 166 height 18
type input "WRLD Syncro Gleap Hub"
click at [378, 286] on div "Save" at bounding box center [371, 280] width 82 height 19
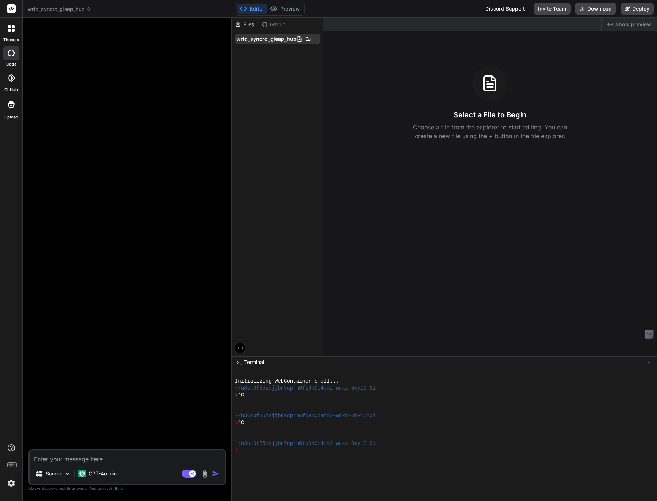
click at [264, 38] on span "wrld_syncro_gleap_hub" at bounding box center [266, 38] width 60 height 7
click at [274, 24] on div "Github" at bounding box center [274, 24] width 30 height 7
click at [298, 40] on icon at bounding box center [299, 39] width 6 height 6
click at [315, 40] on icon at bounding box center [317, 39] width 6 height 6
click at [315, 40] on div at bounding box center [444, 259] width 425 height 483
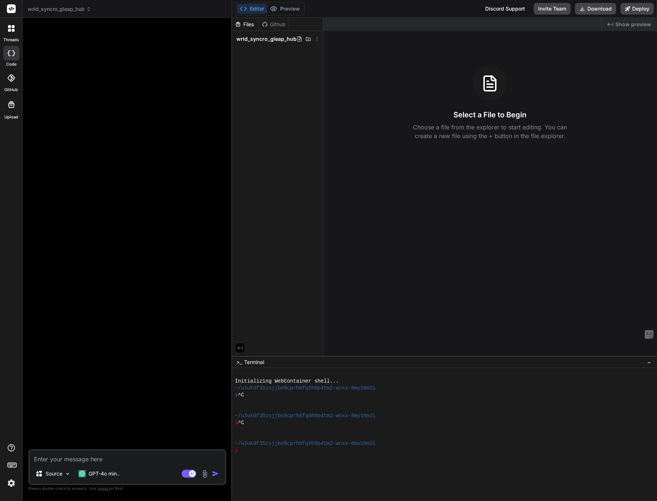
click at [9, 482] on img at bounding box center [11, 483] width 12 height 12
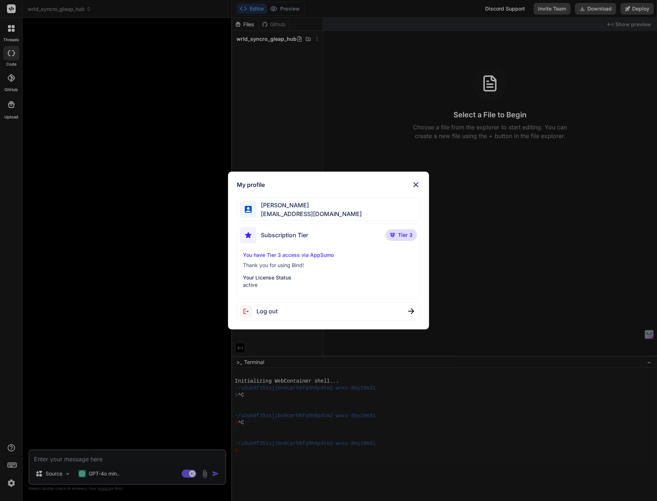
click at [9, 483] on div "My profile [PERSON_NAME][GEOGRAPHIC_DATA][EMAIL_ADDRESS][DOMAIN_NAME] Subscript…" at bounding box center [328, 250] width 657 height 501
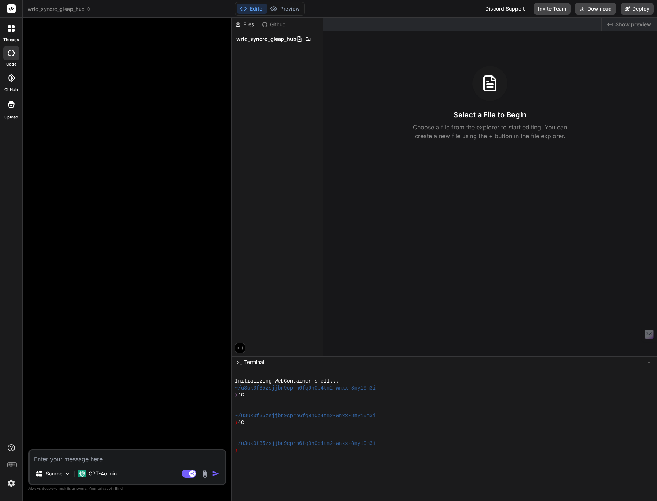
click at [13, 27] on icon at bounding box center [13, 26] width 3 height 3
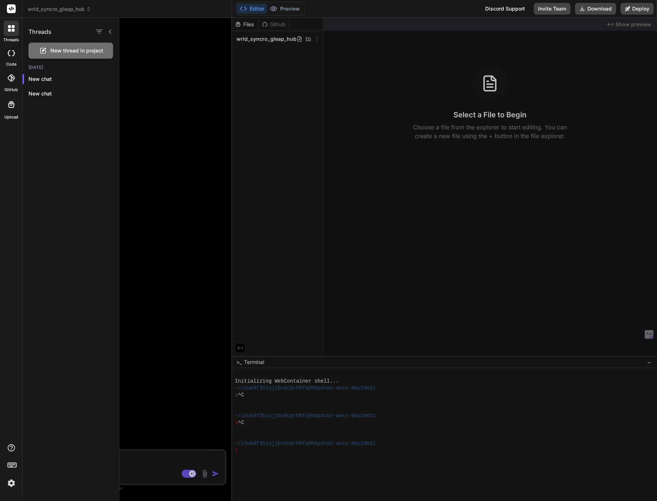
click at [188, 173] on div at bounding box center [387, 259] width 537 height 483
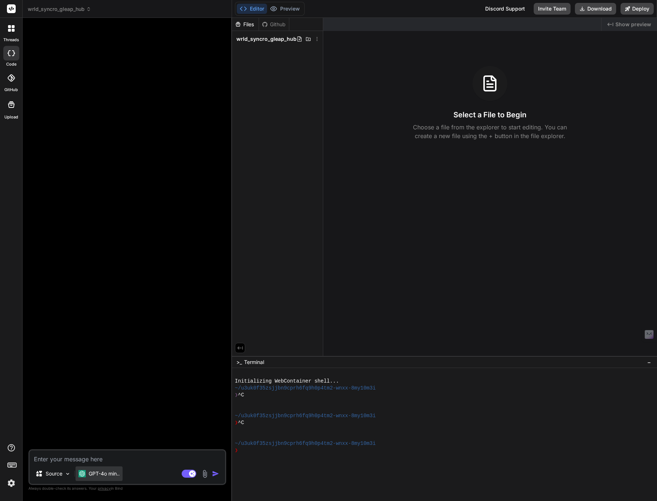
click at [106, 477] on p "GPT-4o min.." at bounding box center [104, 473] width 31 height 7
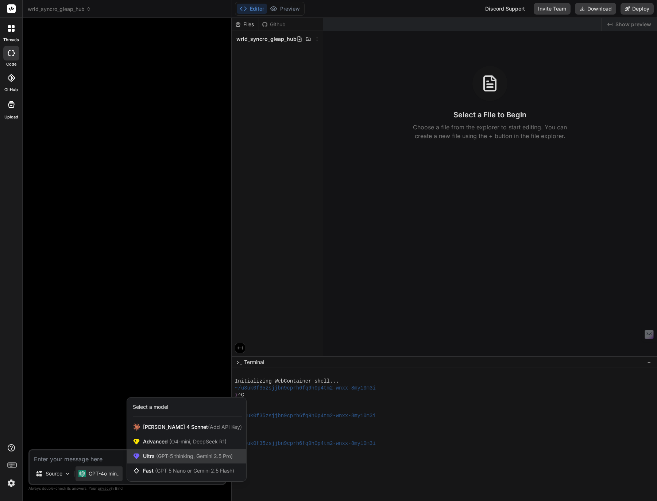
click at [149, 460] on div "Ultra (GPT-5 thinking, Gemini 2.5 Pro)" at bounding box center [186, 456] width 119 height 15
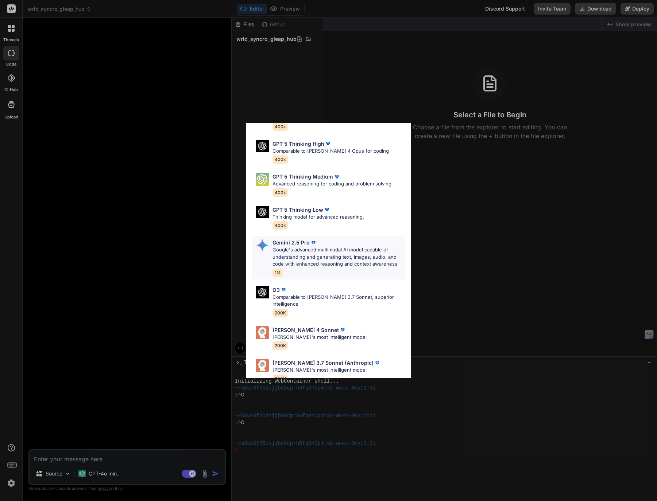
scroll to position [0, 0]
click at [300, 334] on p "[PERSON_NAME]'s most intelligent model" at bounding box center [319, 337] width 94 height 7
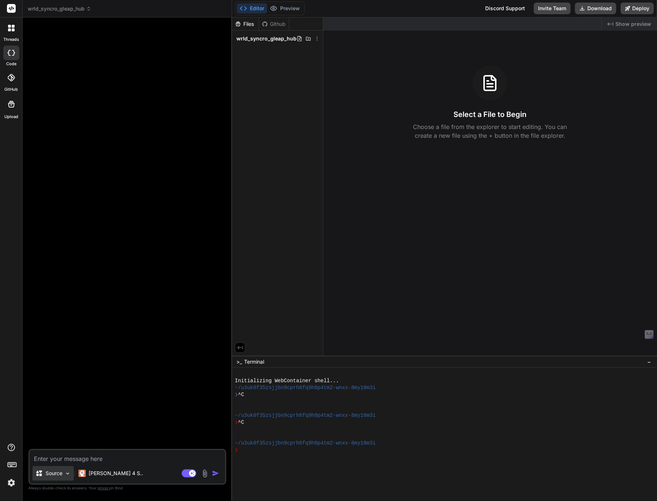
click at [59, 475] on p "Source" at bounding box center [54, 473] width 17 height 7
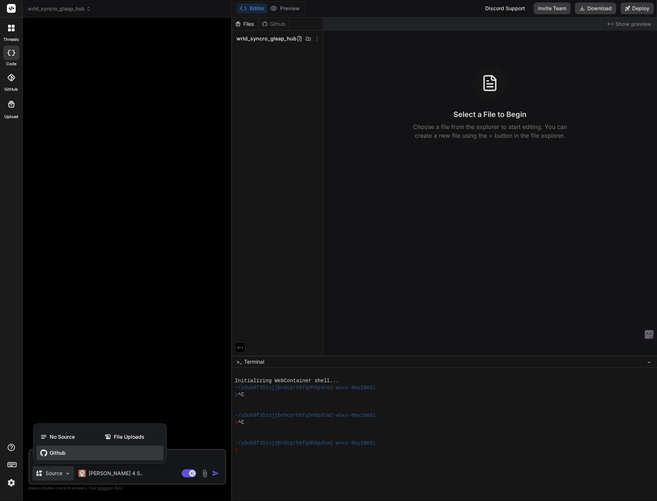
click at [55, 455] on span "Github" at bounding box center [58, 452] width 16 height 7
type textarea "x"
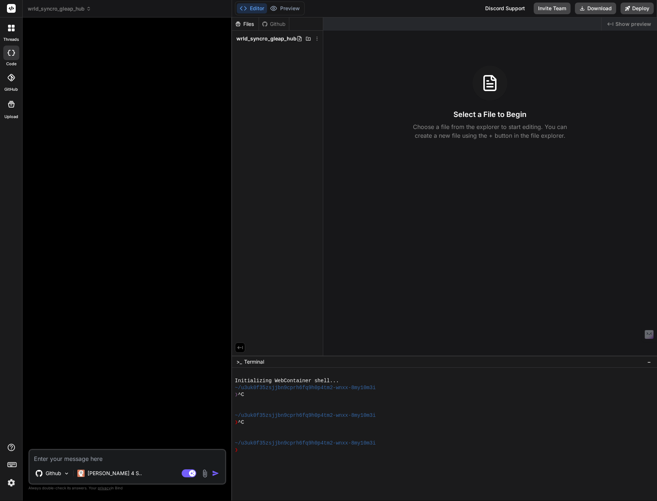
click at [57, 459] on textarea at bounding box center [127, 456] width 195 height 13
type textarea "H"
type textarea "x"
type textarea "He"
type textarea "x"
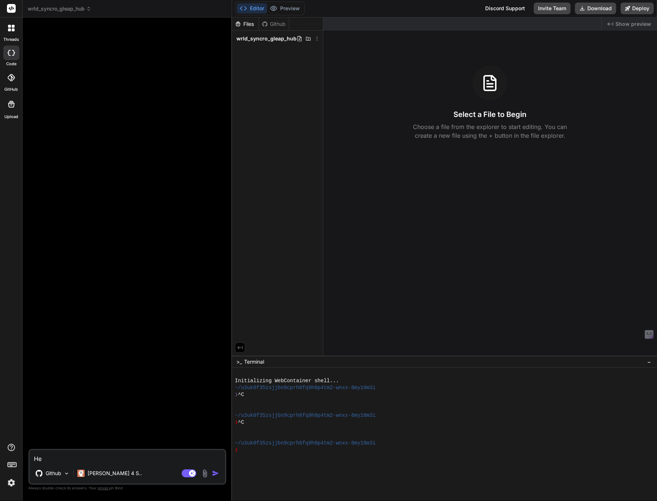
type textarea "Hel"
type textarea "x"
type textarea "Help"
type textarea "x"
type textarea "Help"
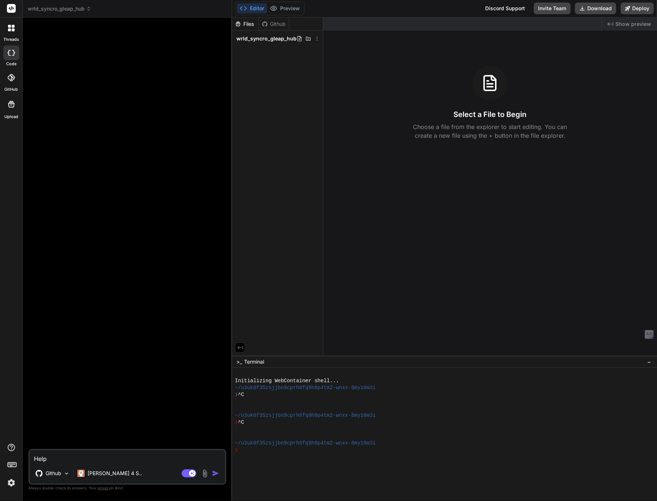
type textarea "x"
type textarea "Help c"
type textarea "x"
type textarea "Help co"
type textarea "x"
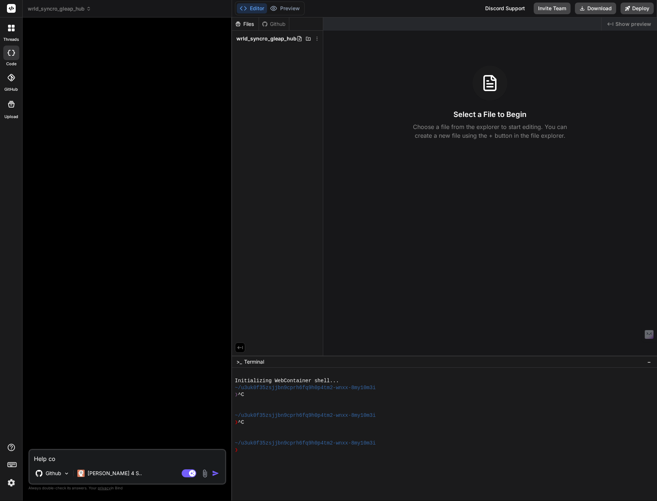
type textarea "Help con"
type textarea "x"
type textarea "Help conn"
type textarea "x"
type textarea "Help conne"
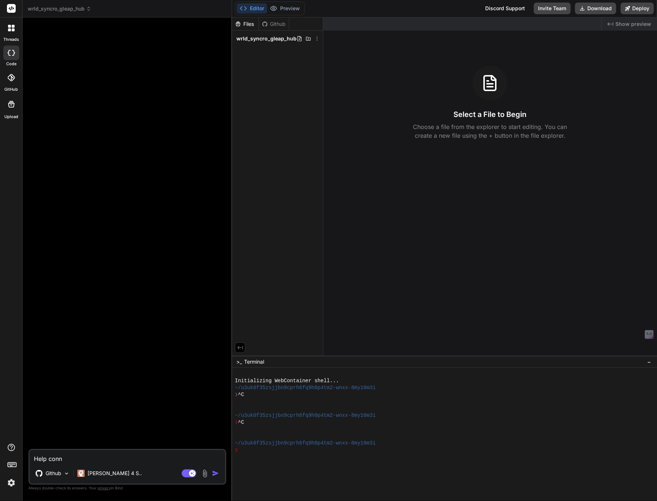
type textarea "x"
type textarea "Help connec"
type textarea "x"
type textarea "Help connect"
type textarea "x"
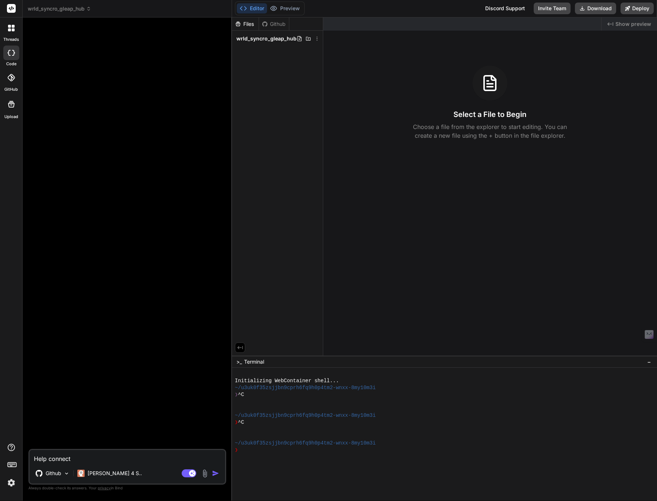
type textarea "Help connect"
type textarea "x"
type textarea "Help connect t"
type textarea "x"
type textarea "Help connect to"
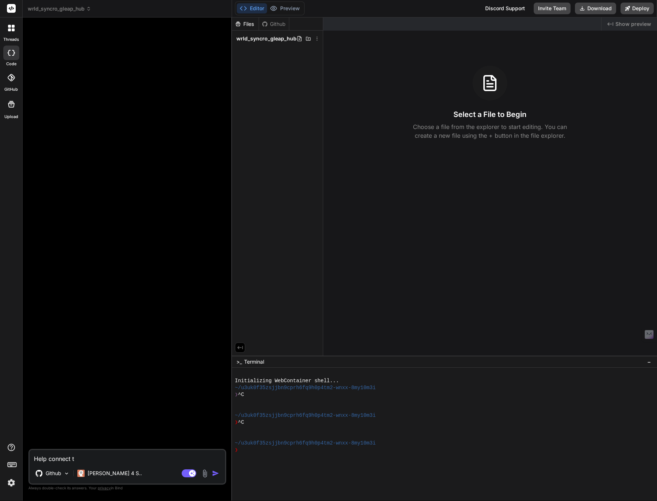
type textarea "x"
type textarea "Help connect to"
type textarea "x"
type textarea "Help connect to t"
type textarea "x"
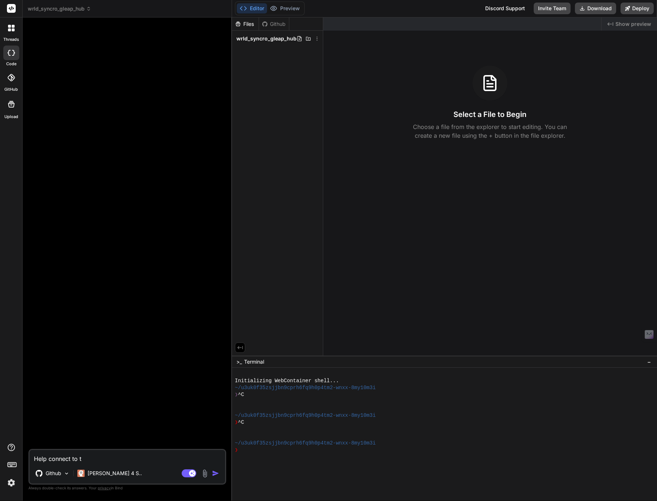
type textarea "Help connect to th"
type textarea "x"
type textarea "Help connect to the"
type textarea "x"
type textarea "Help connect to the"
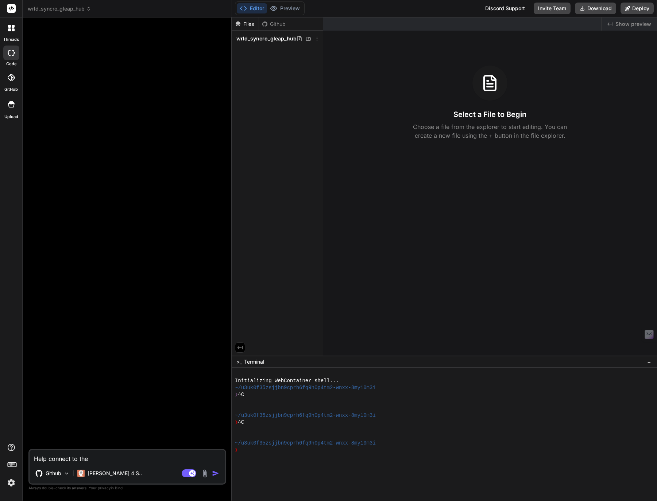
type textarea "x"
type textarea "Help connect to the S"
type textarea "x"
type textarea "Help connect to the Sy"
type textarea "x"
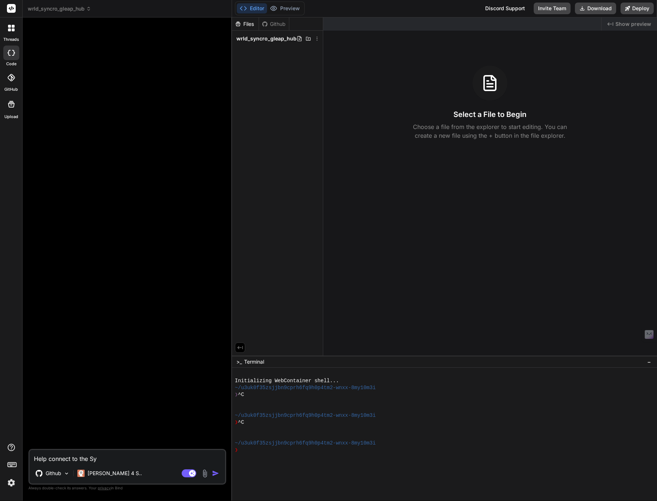
type textarea "Help connect to the Syn"
type textarea "x"
type textarea "Help connect to the Sync"
type textarea "x"
type textarea "Help connect to the Syncr"
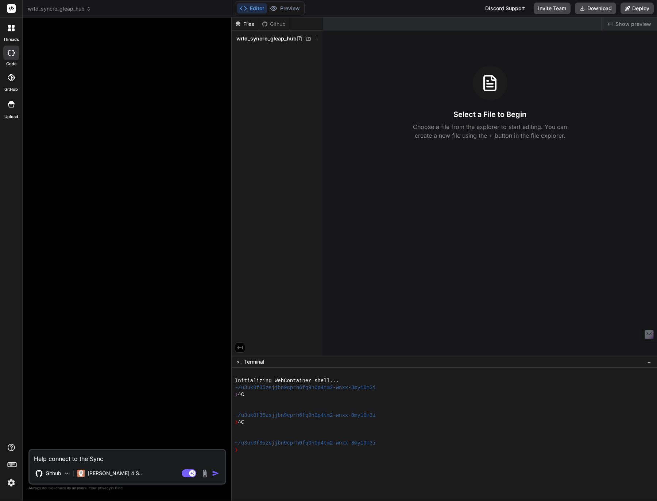
type textarea "x"
type textarea "Help connect to the Syncro"
type textarea "x"
type textarea "Help connect to the Syncro"
type textarea "x"
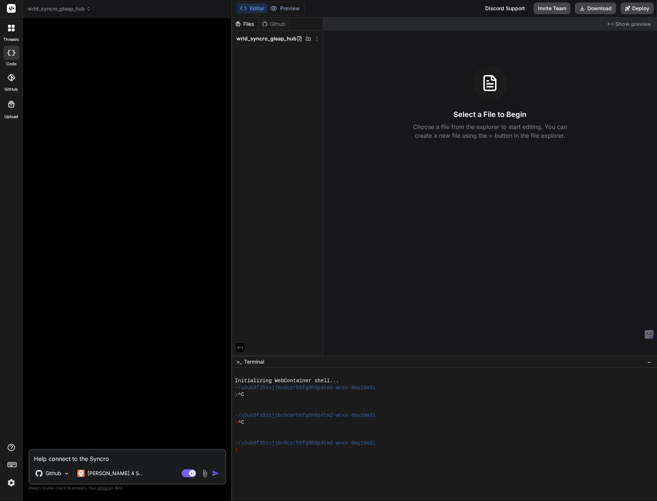
type textarea "Help connect to the Syncro M"
type textarea "x"
type textarea "Help connect to the Syncro MS"
type textarea "x"
type textarea "Help connect to the Syncro MSP"
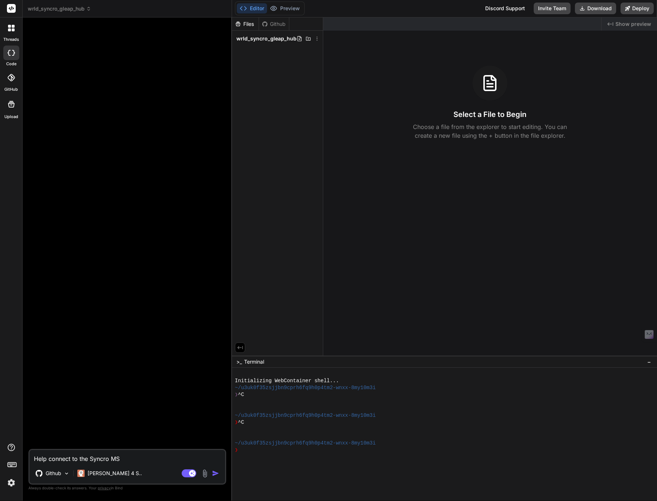
type textarea "x"
type textarea "Help connect to the Syncro MSP"
type textarea "x"
type textarea "Help connect to the Syncro MSP A"
type textarea "x"
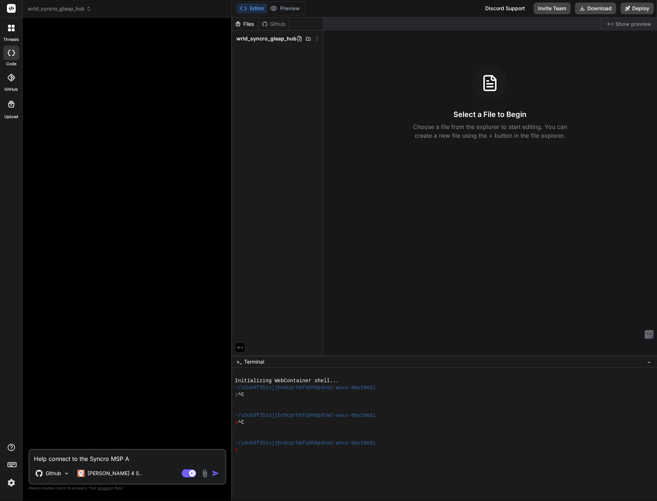
type textarea "Help connect to the Syncro MSP AP"
type textarea "x"
type textarea "Help connect to the Syncro MSP API"
type textarea "x"
type textarea "Help connect to the Syncro MSP API"
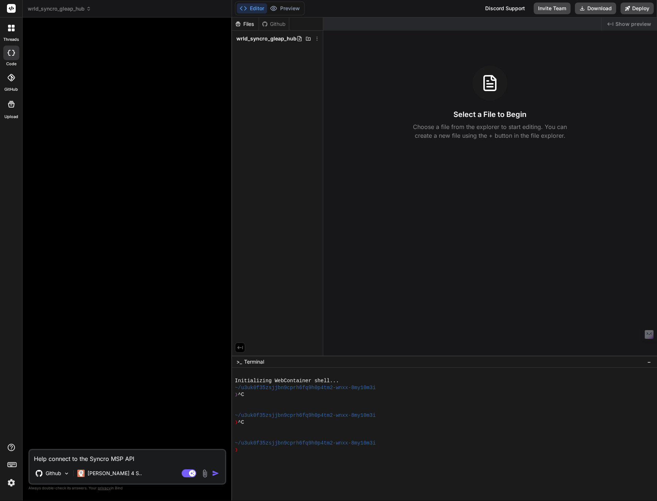
type textarea "x"
type textarea "Help connect to the Syncro MSP API a"
type textarea "x"
type textarea "Help connect to the Syncro MSP API an"
type textarea "x"
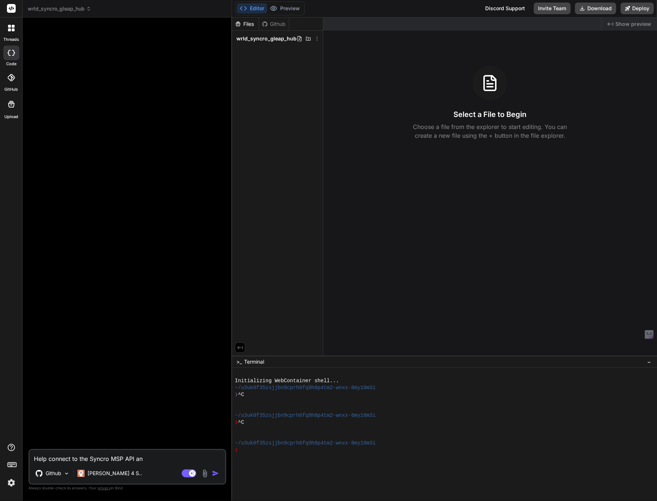
type textarea "Help connect to the Syncro MSP API and"
type textarea "x"
type textarea "Help connect to the Syncro MSP API and"
type textarea "x"
type textarea "Help connect to the Syncro MSP API and h"
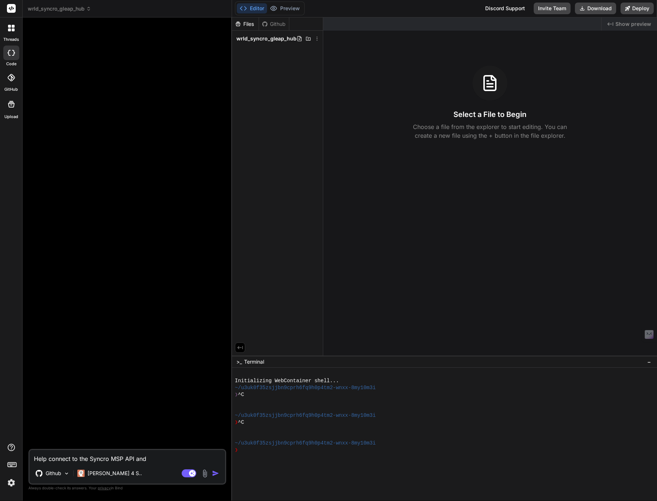
type textarea "x"
type textarea "Help connect to the Syncro MSP API and he"
type textarea "x"
type textarea "Help connect to the Syncro MSP API and hel"
type textarea "x"
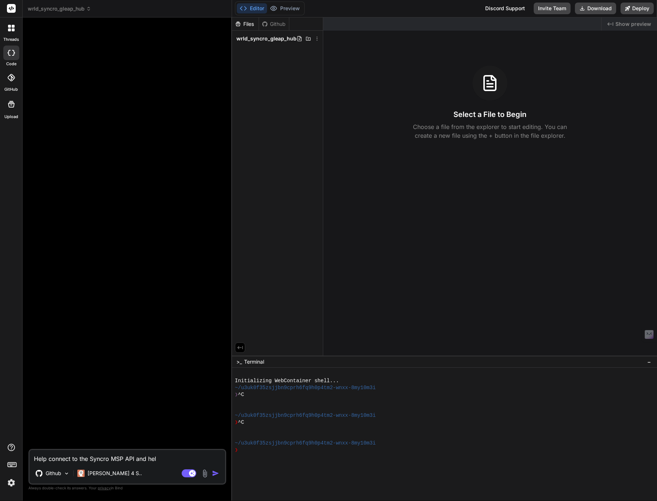
type textarea "Help connect to the Syncro MSP API and help"
type textarea "x"
type textarea "Help connect to the Syncro MSP API and help"
type textarea "x"
type textarea "Help connect to the Syncro MSP API and help p"
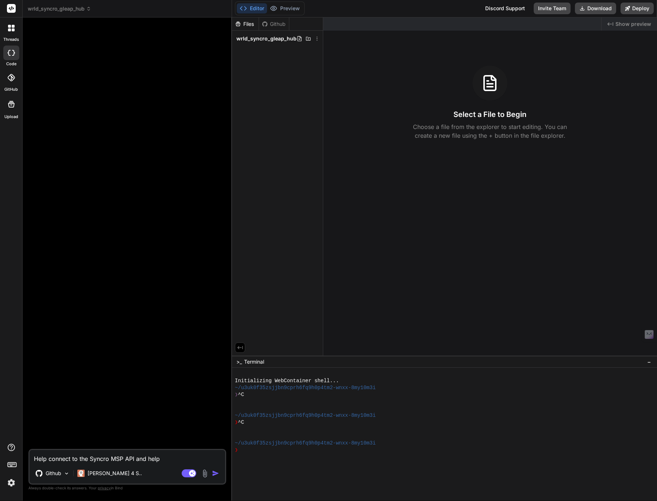
type textarea "x"
type textarea "Help connect to the Syncro MSP API and help pu"
type textarea "x"
type textarea "Help connect to the Syncro MSP API and help put"
type textarea "x"
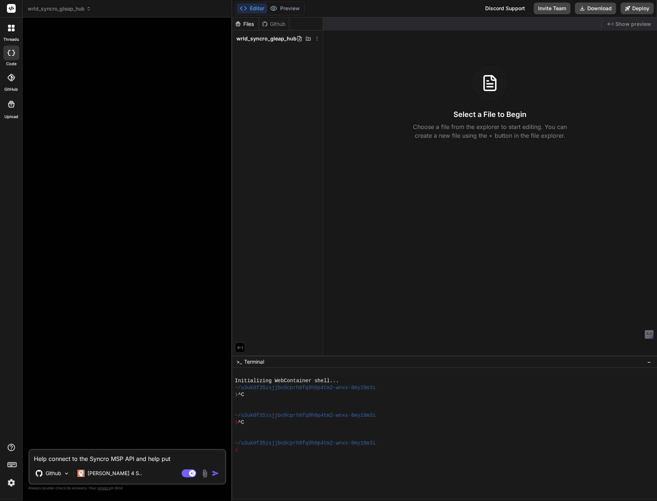
type textarea "Help connect to the Syncro MSP API and help put"
type textarea "x"
type textarea "Help connect to the Syncro MSP API and help put t"
type textarea "x"
type textarea "Help connect to the Syncro MSP API and help put to"
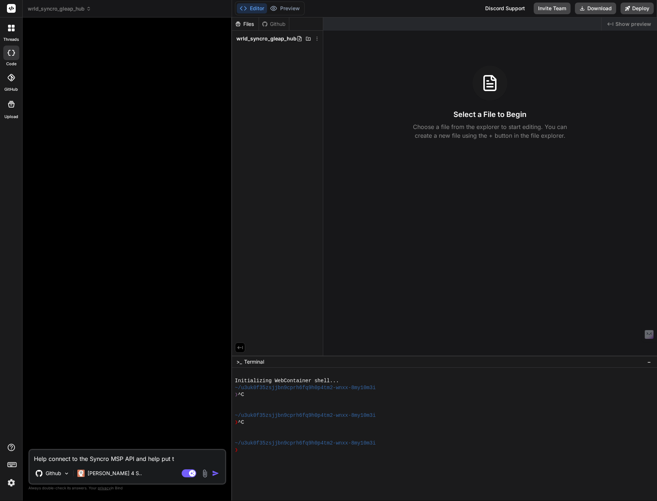
type textarea "x"
type textarea "Help connect to the Syncro MSP API and help put tog"
type textarea "x"
type textarea "Help connect to the Syncro MSP API and help put toge"
type textarea "x"
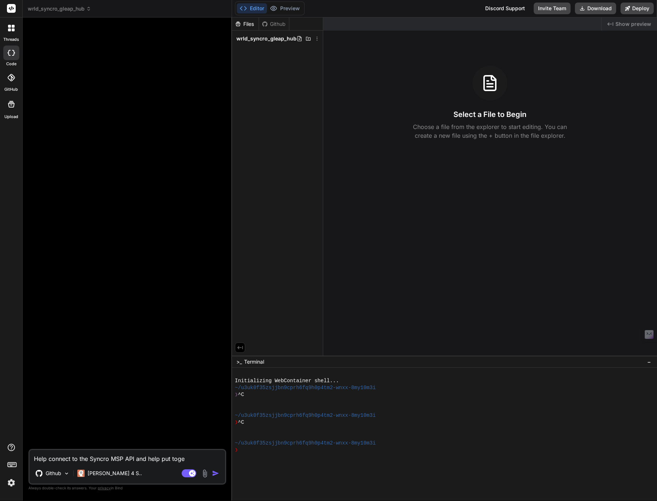
type textarea "Help connect to the Syncro MSP API and help put toget"
type textarea "x"
type textarea "Help connect to the Syncro MSP API and help put togeth"
type textarea "x"
type textarea "Help connect to the Syncro MSP API and help put togethe"
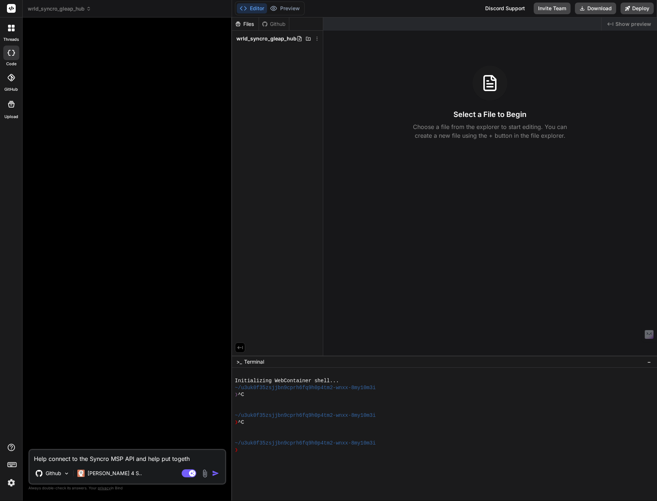
type textarea "x"
type textarea "Help connect to the Syncro MSP API and help put together"
type textarea "x"
type textarea "Help connect to the Syncro MSP API and help put together"
type textarea "x"
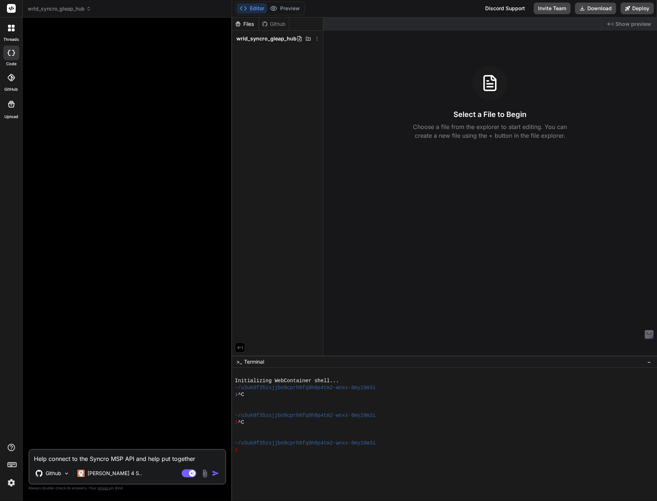
type textarea "Help connect to the Syncro MSP API and help put together p"
type textarea "x"
type textarea "Help connect to the Syncro MSP API and help put together pl"
type textarea "x"
type textarea "Help connect to the Syncro MSP API and help put together pla"
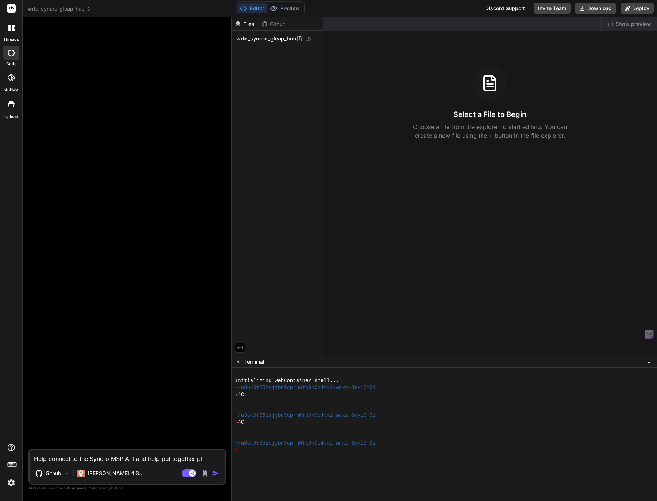
type textarea "x"
type textarea "Help connect to the Syncro MSP API and help put together plan"
type textarea "x"
type textarea "Help connect to the Syncro MSP API and help put together plan"
type textarea "x"
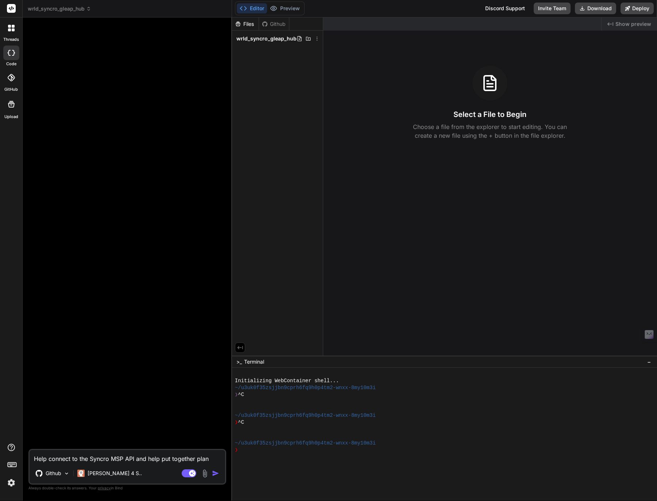
type textarea "Help connect to the Syncro MSP API and help put together plan f"
type textarea "x"
type textarea "Help connect to the Syncro MSP API and help put together plan fo"
type textarea "x"
type textarea "Help connect to the Syncro MSP API and help put together plan for"
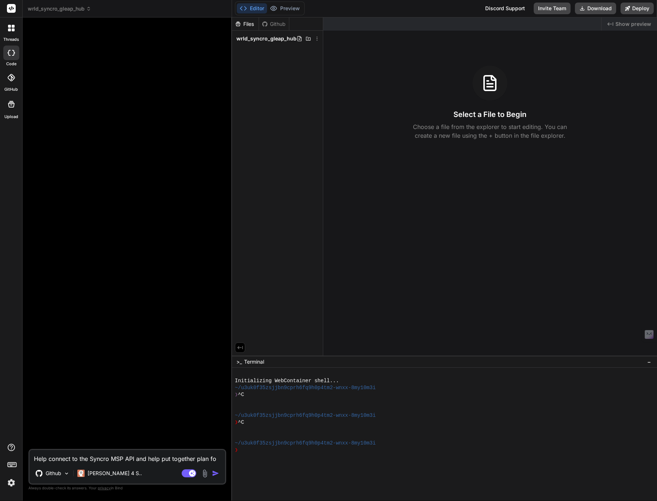
type textarea "x"
type textarea "Help connect to the Syncro MSP API and help put together plan for"
type textarea "x"
type textarea "Help connect to the Syncro MSP API and help put together plan for l"
type textarea "x"
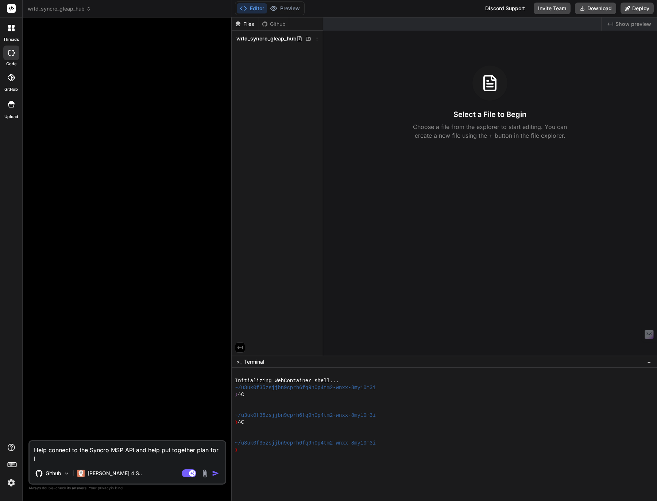
type textarea "Help connect to the Syncro MSP API and help put together plan for li"
type textarea "x"
type textarea "Help connect to the Syncro MSP API and help put together plan for lin"
type textarea "x"
type textarea "Help connect to the Syncro MSP API and help put together plan for link"
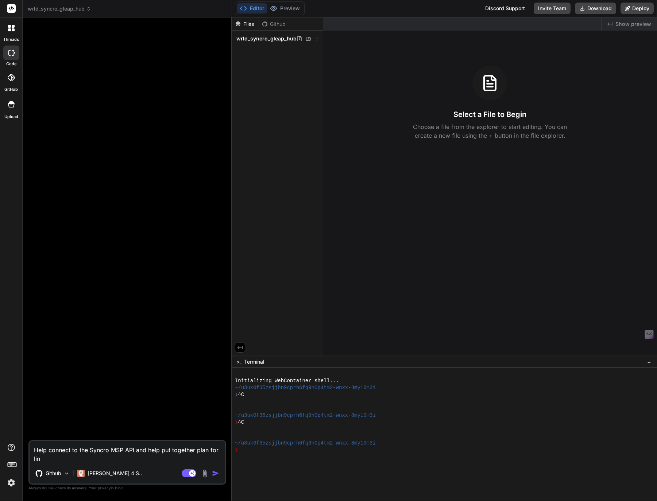
type textarea "x"
type textarea "Help connect to the Syncro MSP API and help put together plan for linki"
type textarea "x"
type textarea "Help connect to the Syncro MSP API and help put together plan for [PERSON_NAME]"
type textarea "x"
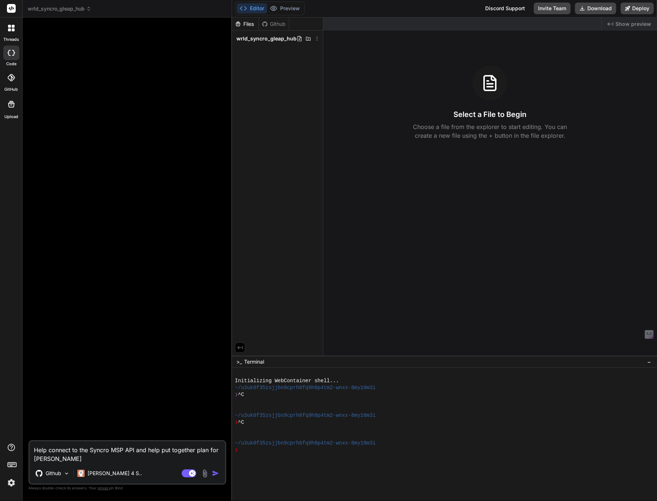
type textarea "Help connect to the Syncro MSP API and help put together plan for linking"
type textarea "x"
type textarea "Help connect to the Syncro MSP API and help put together plan for linking"
type textarea "x"
type textarea "Help connect to the Syncro MSP API and help put together plan for linking t"
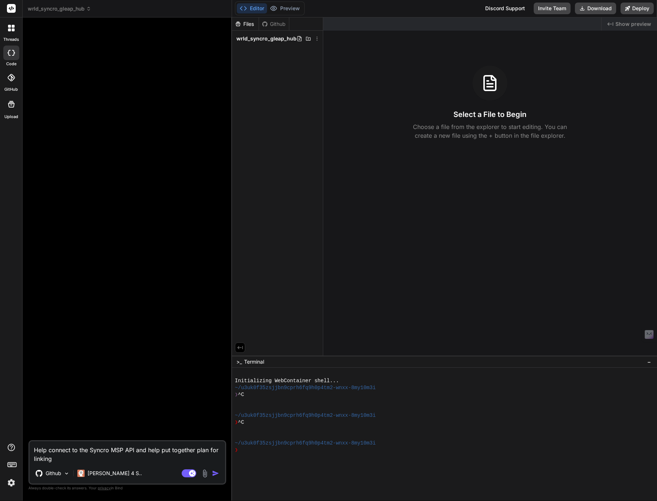
type textarea "x"
type textarea "Help connect to the Syncro MSP API and help put together plan for linking ti"
type textarea "x"
type textarea "Help connect to the Syncro MSP API and help put together plan for linking tic"
type textarea "x"
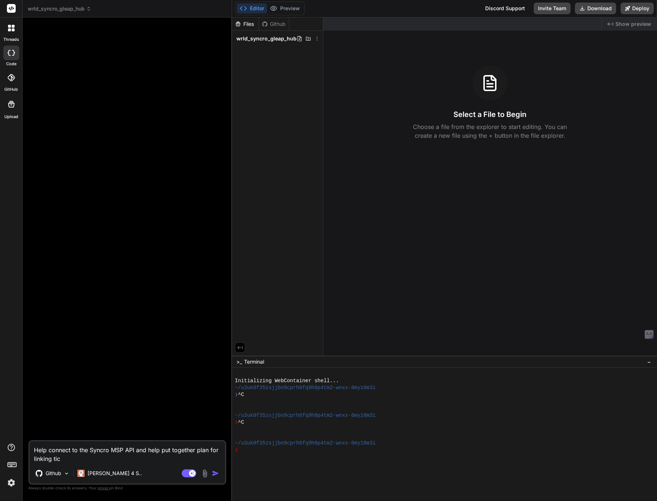
type textarea "Help connect to the Syncro MSP API and help put together plan for linking tick"
type textarea "x"
type textarea "Help connect to the Syncro MSP API and help put together plan for linking ticke"
type textarea "x"
type textarea "Help connect to the Syncro MSP API and help put together plan for linking ticket"
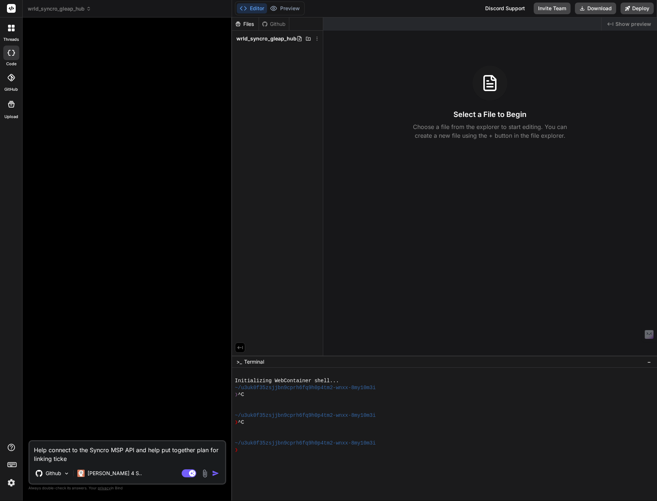
type textarea "x"
type textarea "Help connect to the Syncro MSP API and help put together plan for linking ticke…"
type textarea "x"
type textarea "Help connect to the Syncro MSP API and help put together plan for linking ticke…"
type textarea "x"
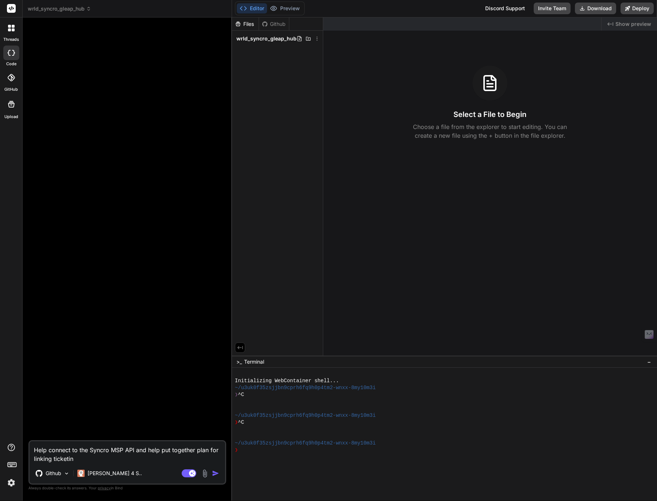
type textarea "Help connect to the Syncro MSP API and help put together plan for linking ticke…"
type textarea "x"
type textarea "Help connect to the Syncro MSP API and help put together plan for linking ticke…"
type textarea "x"
type textarea "Help connect to the Syncro MSP API and help put together plan for linking ticke…"
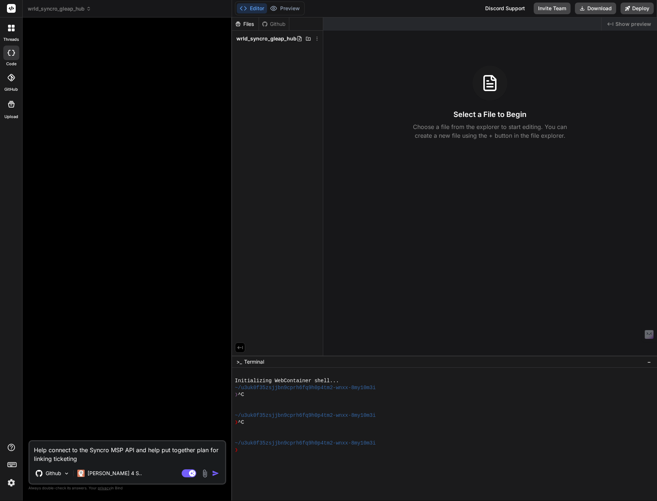
type textarea "x"
type textarea "Help connect to the Syncro MSP API and help put together plan for linking ticke…"
type textarea "x"
type textarea "Help connect to the Syncro MSP API and help put together plan for linking ticke…"
type textarea "x"
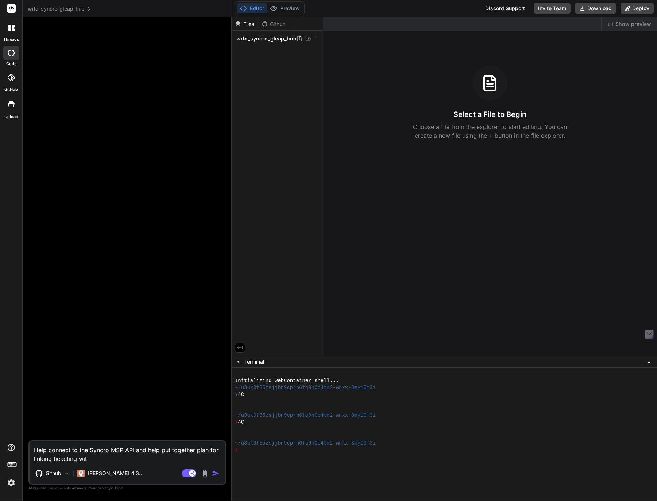
type textarea "Help connect to the Syncro MSP API and help put together plan for linking ticke…"
type textarea "x"
type textarea "Help connect to the Syncro MSP API and help put together plan for linking ticke…"
type textarea "x"
type textarea "Help connect to the Syncro MSP API and help put together plan for linking ticke…"
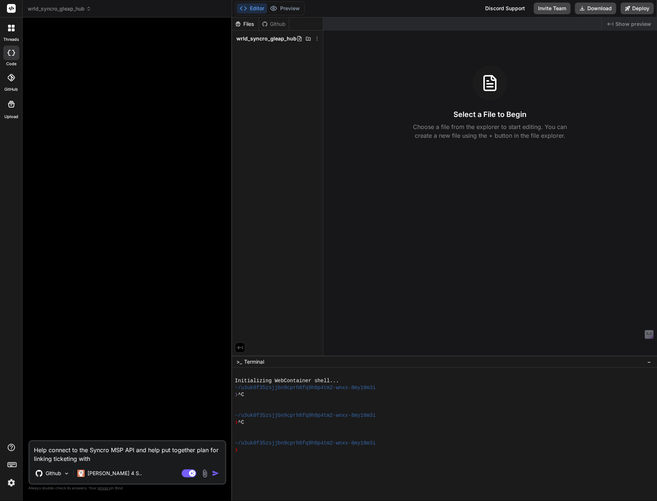
type textarea "x"
type textarea "Help connect to the Syncro MSP API and help put together plan for linking ticke…"
type textarea "x"
type textarea "Help connect to the Syncro MSP API and help put together plan for linking ticke…"
type textarea "x"
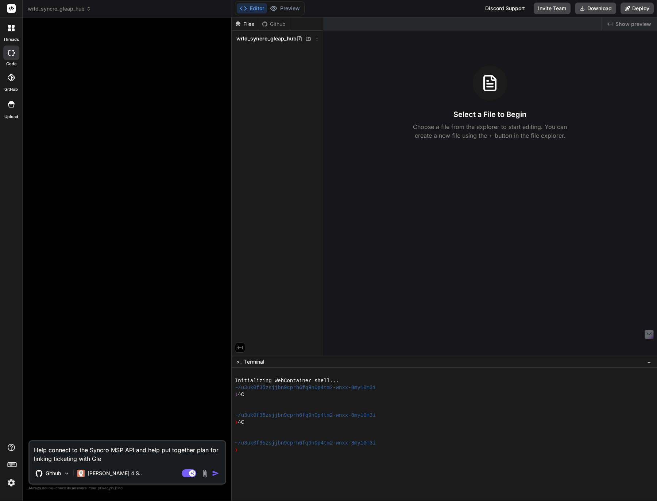
type textarea "Help connect to the Syncro MSP API and help put together plan for linking ticke…"
type textarea "x"
type textarea "Help connect to the Syncro MSP API and help put together plan for linking ticke…"
type textarea "x"
type textarea "Help connect to the Syncro MSP API and help put together plan for linking ticke…"
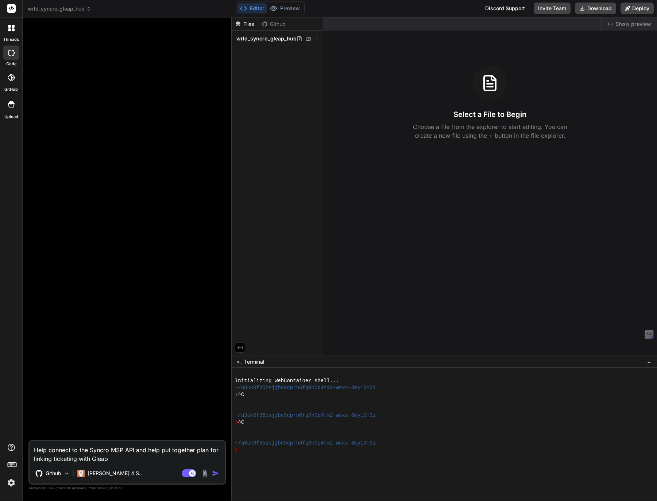
type textarea "x"
type textarea "Help connect to the Syncro MSP API and help put together plan for linking ticke…"
type textarea "x"
type textarea "Help connect to the Syncro MSP API and help put together plan for linking ticke…"
type textarea "x"
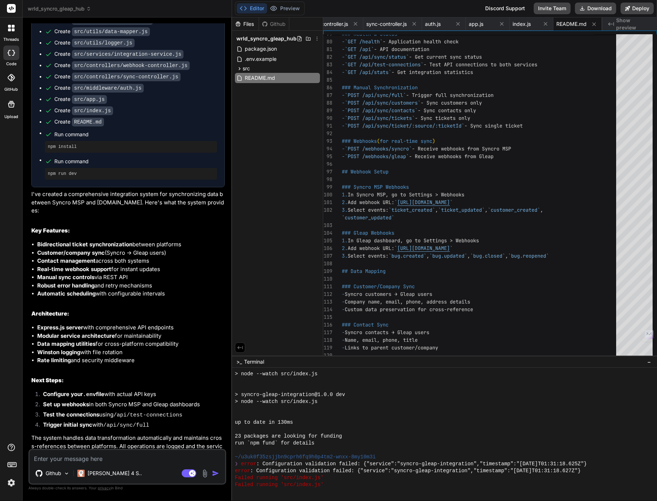
scroll to position [461, 0]
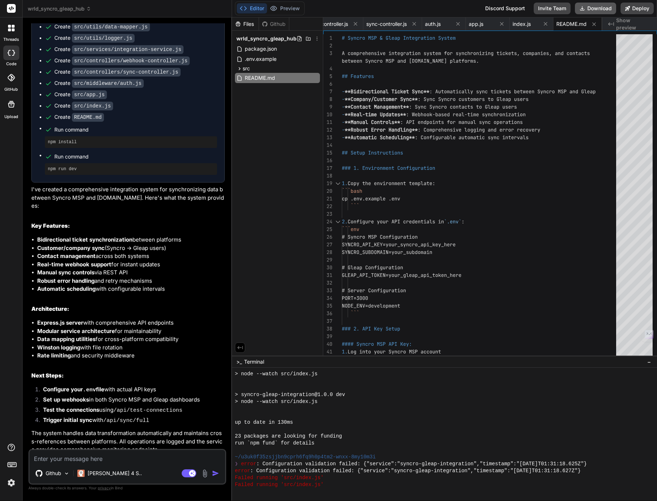
click at [591, 9] on button "Download" at bounding box center [595, 9] width 41 height 12
